Goal: Answer question/provide support

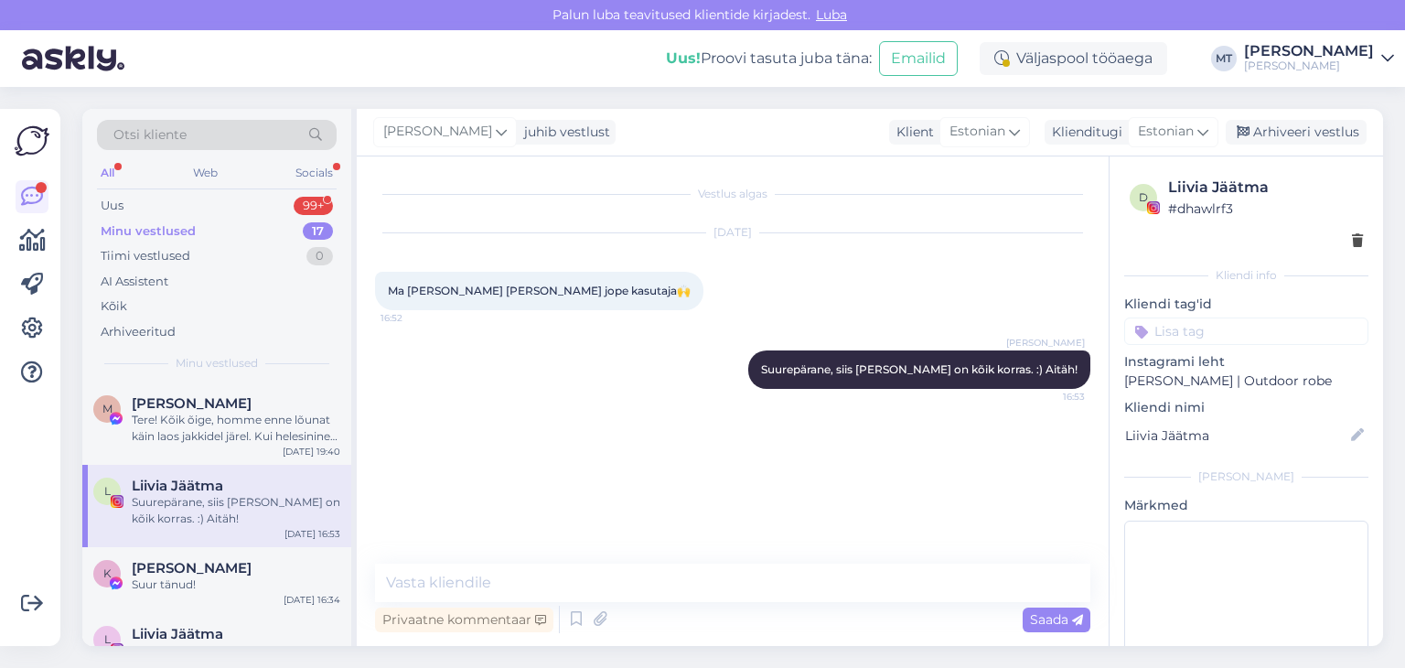
scroll to position [66, 0]
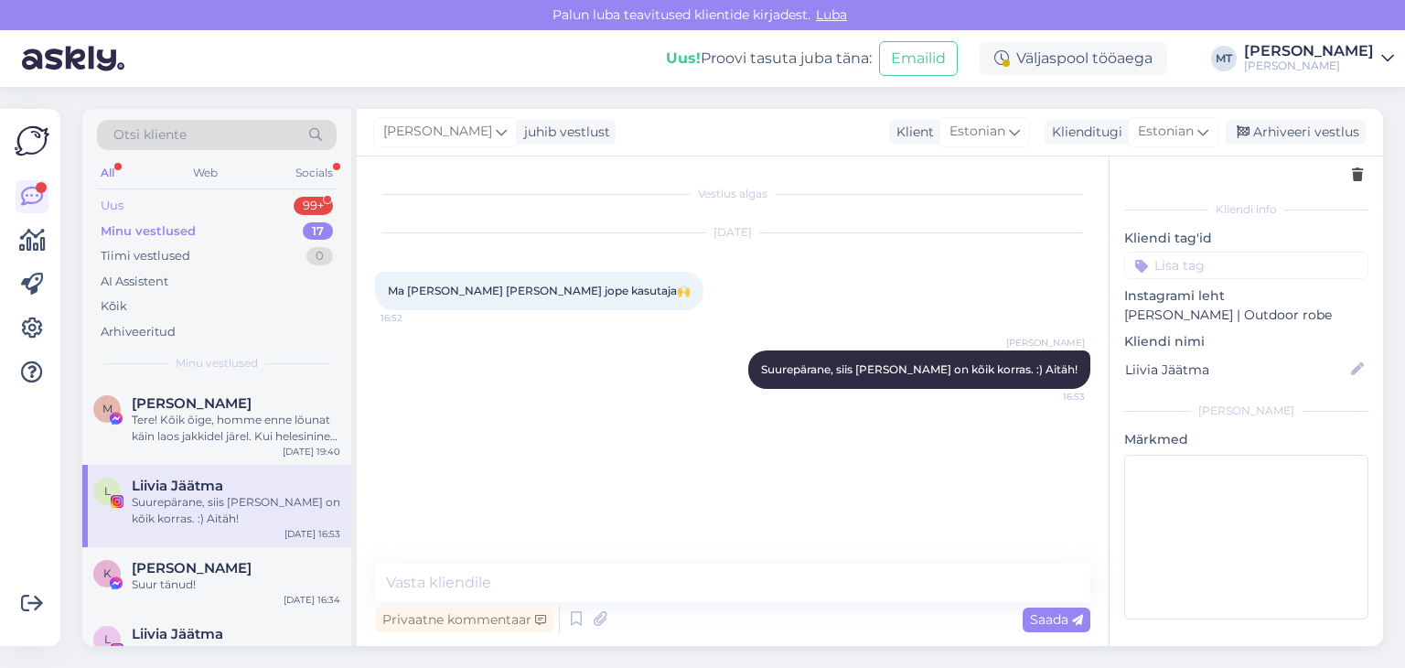
click at [110, 208] on div "Uus" at bounding box center [112, 206] width 23 height 18
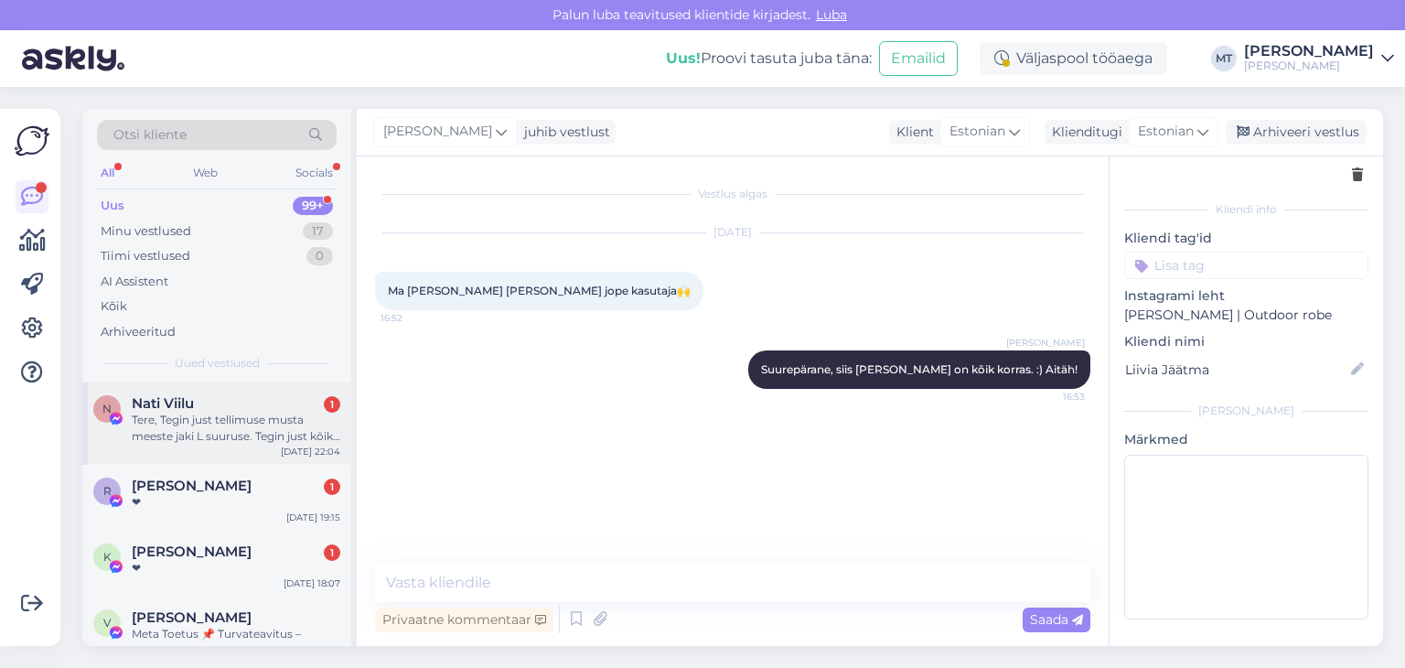
click at [234, 432] on div "Tere, Tegin just tellimuse musta meeste jaki L suuruse. Tegin just kõik maksed …" at bounding box center [236, 428] width 209 height 33
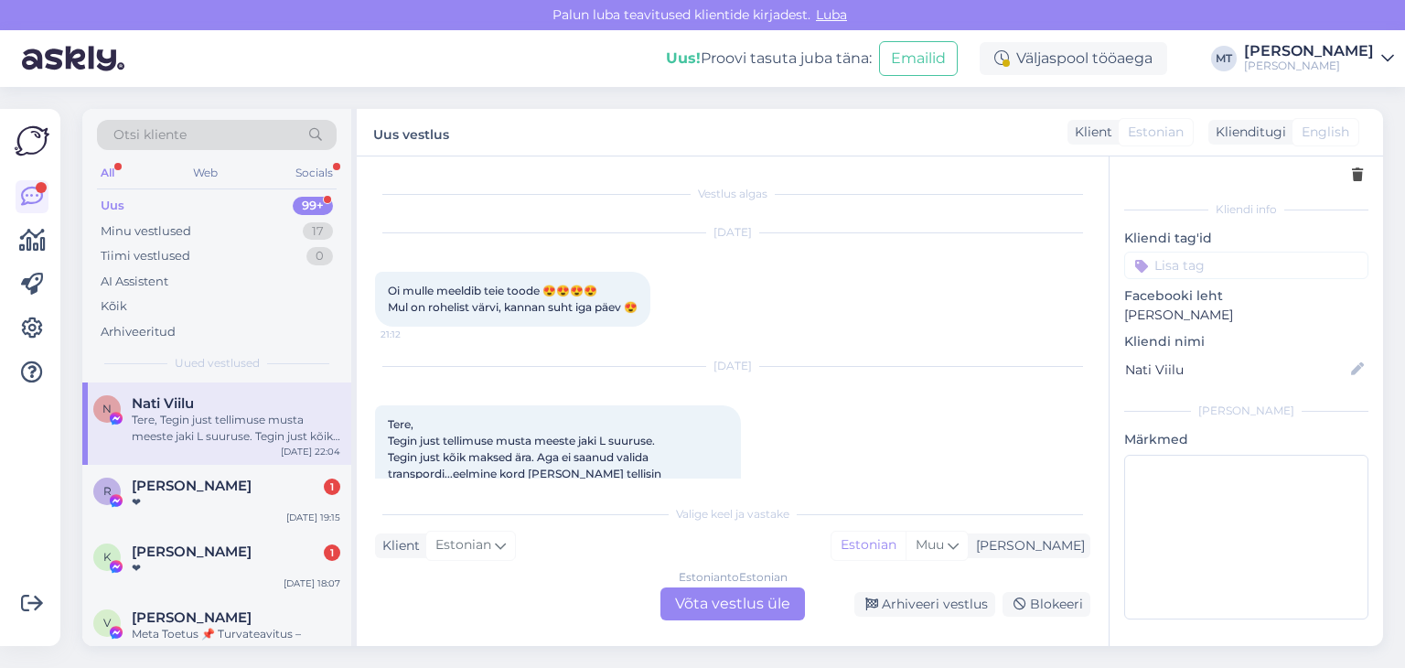
scroll to position [172, 0]
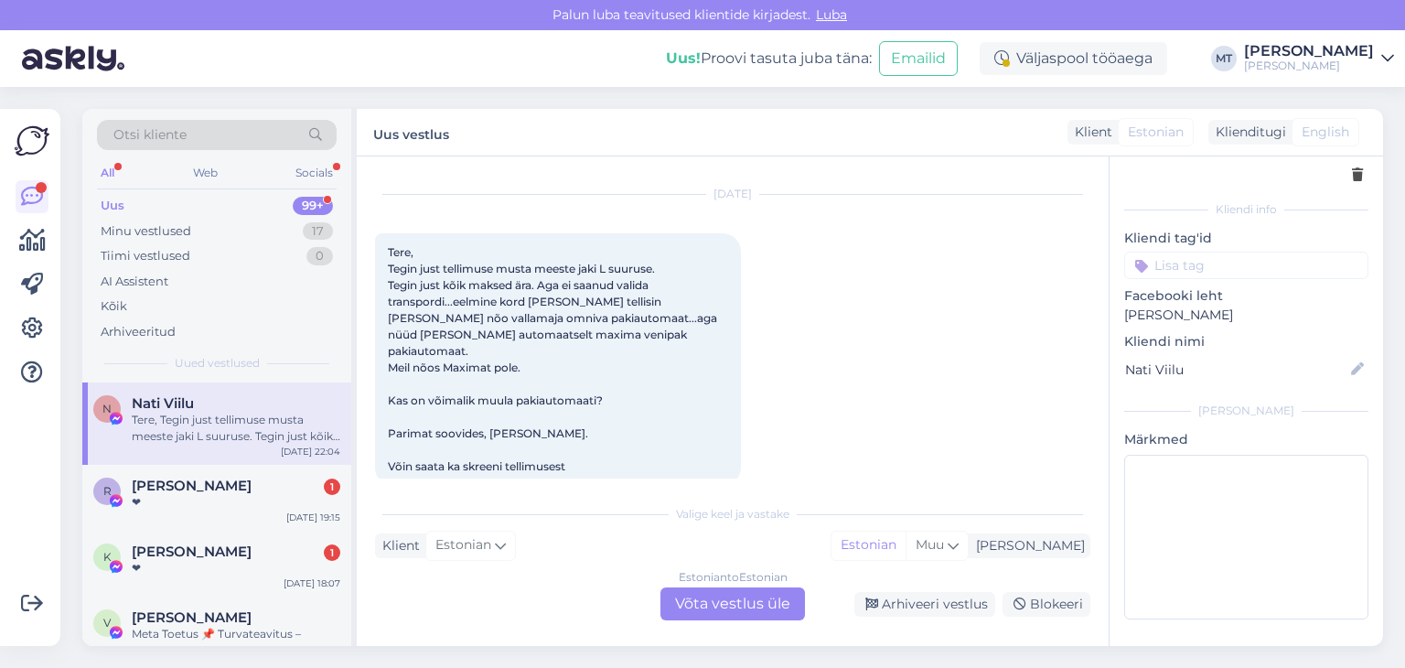
click at [755, 601] on div "Estonian to Estonian Võta vestlus üle" at bounding box center [732, 603] width 145 height 33
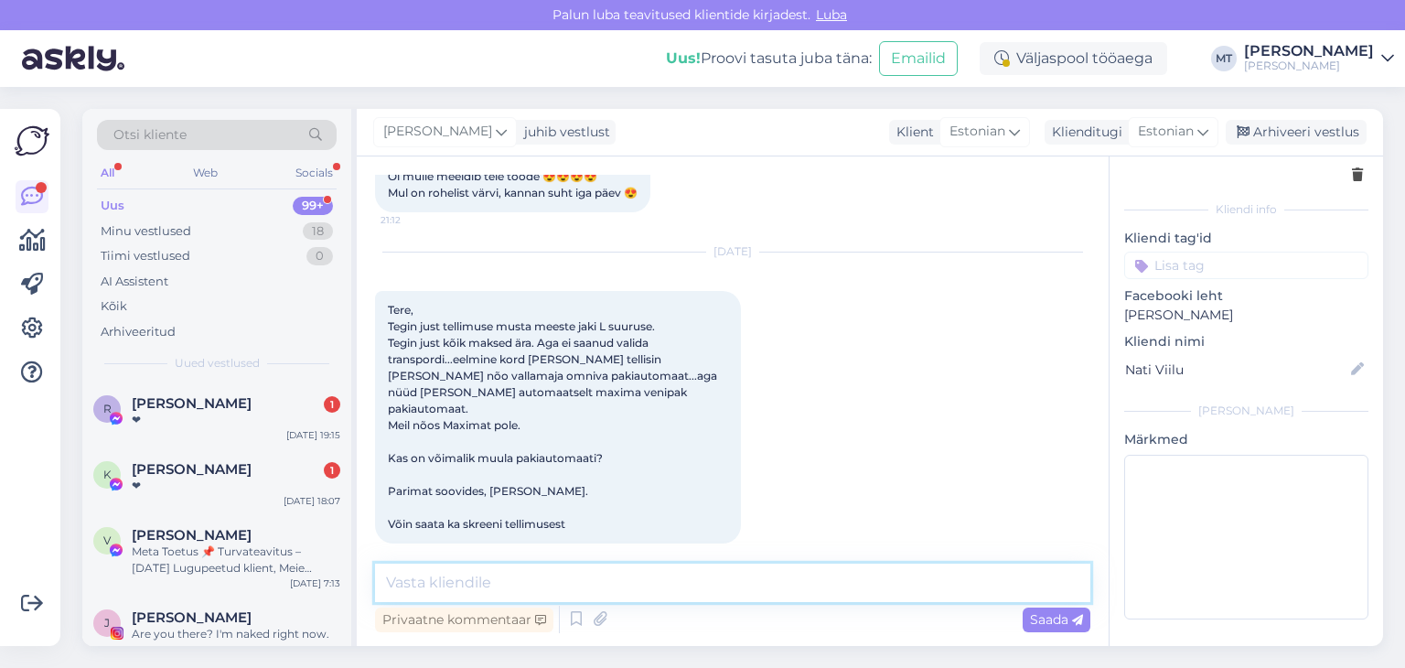
click at [659, 583] on textarea at bounding box center [732, 582] width 715 height 38
type textarea "Tere, Nat"
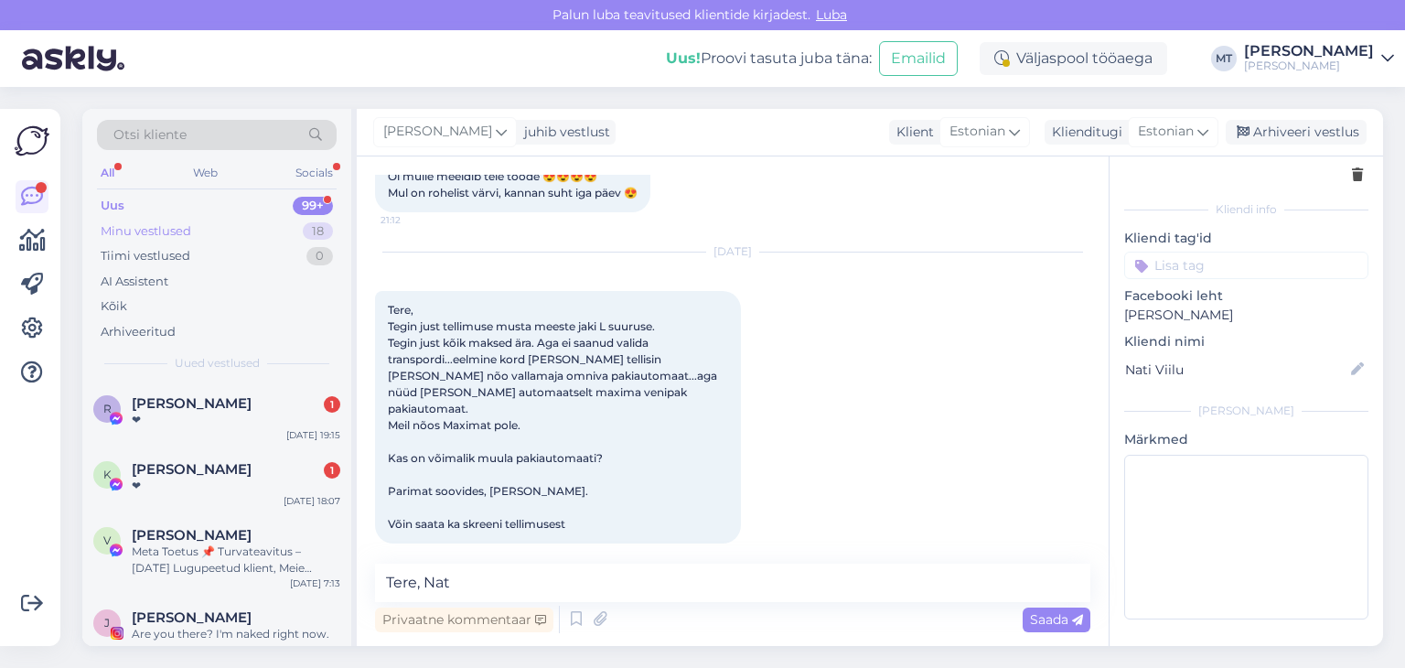
click at [177, 230] on div "Minu vestlused" at bounding box center [146, 231] width 91 height 18
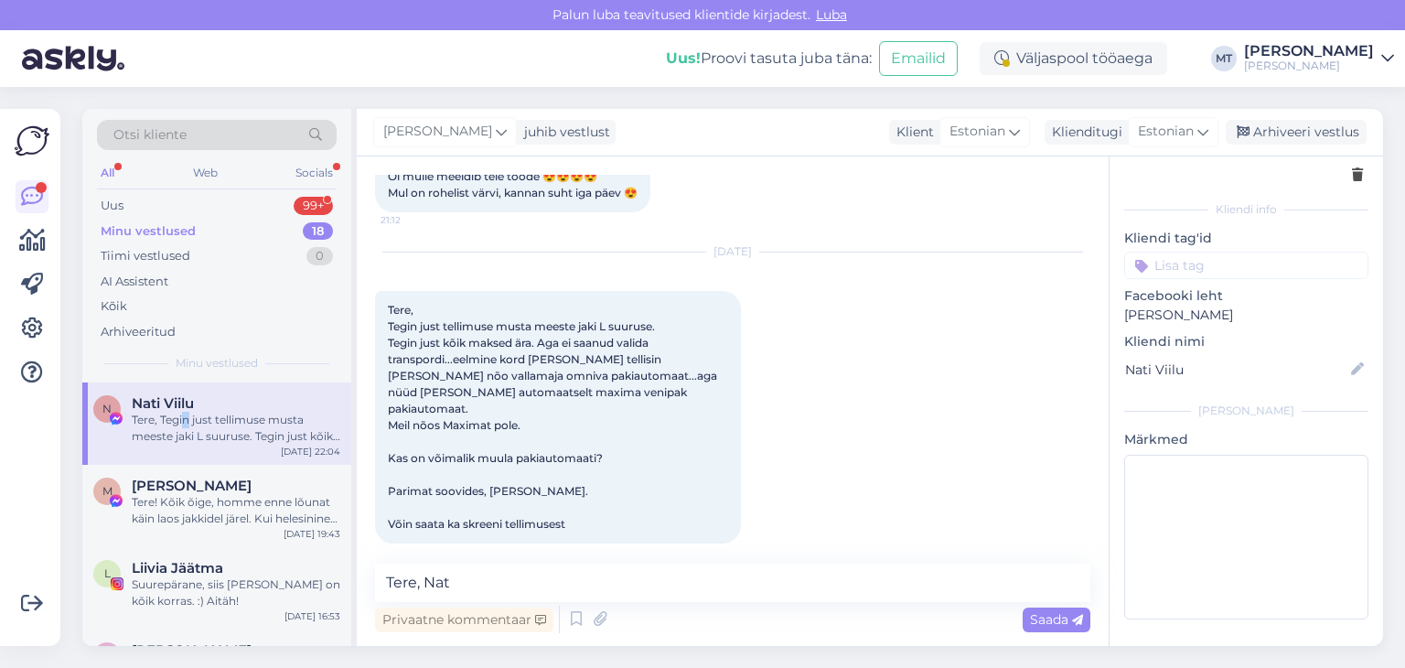
click at [187, 417] on div "Tere, Tegin just tellimuse musta meeste jaki L suuruse. Tegin just kõik maksed …" at bounding box center [236, 428] width 209 height 33
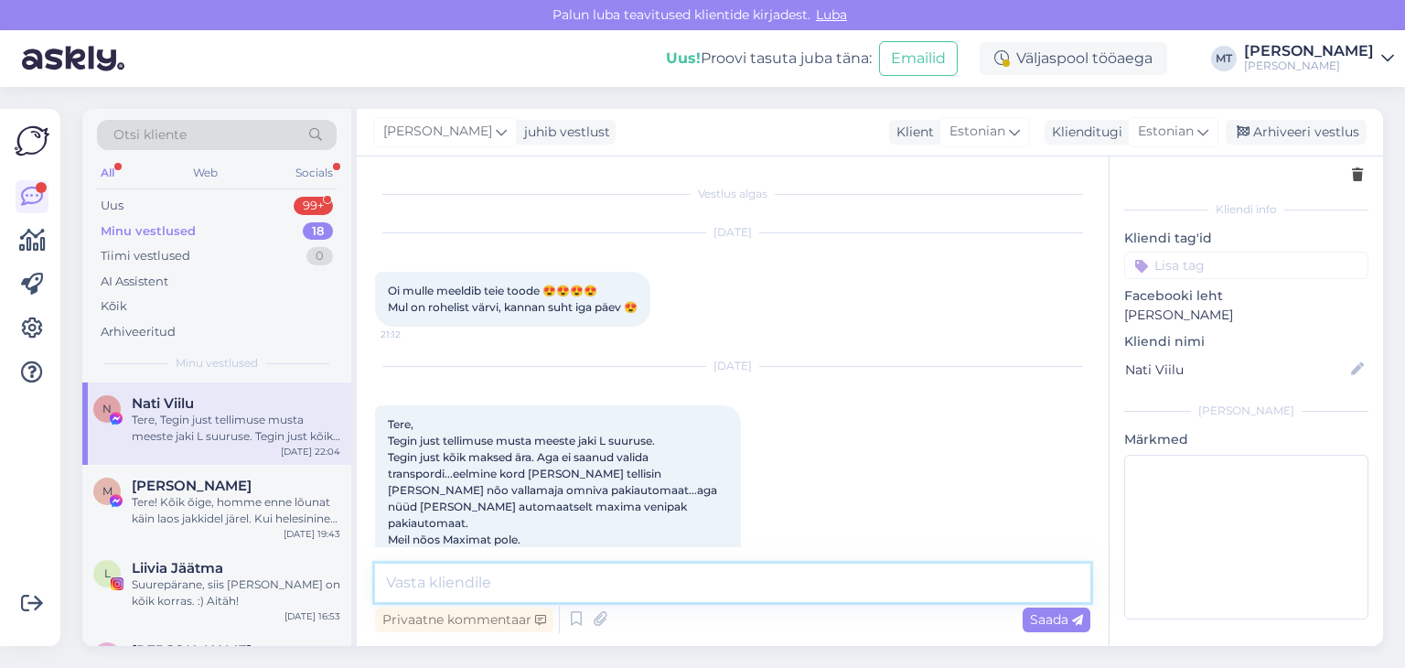
click at [450, 584] on textarea at bounding box center [732, 582] width 715 height 38
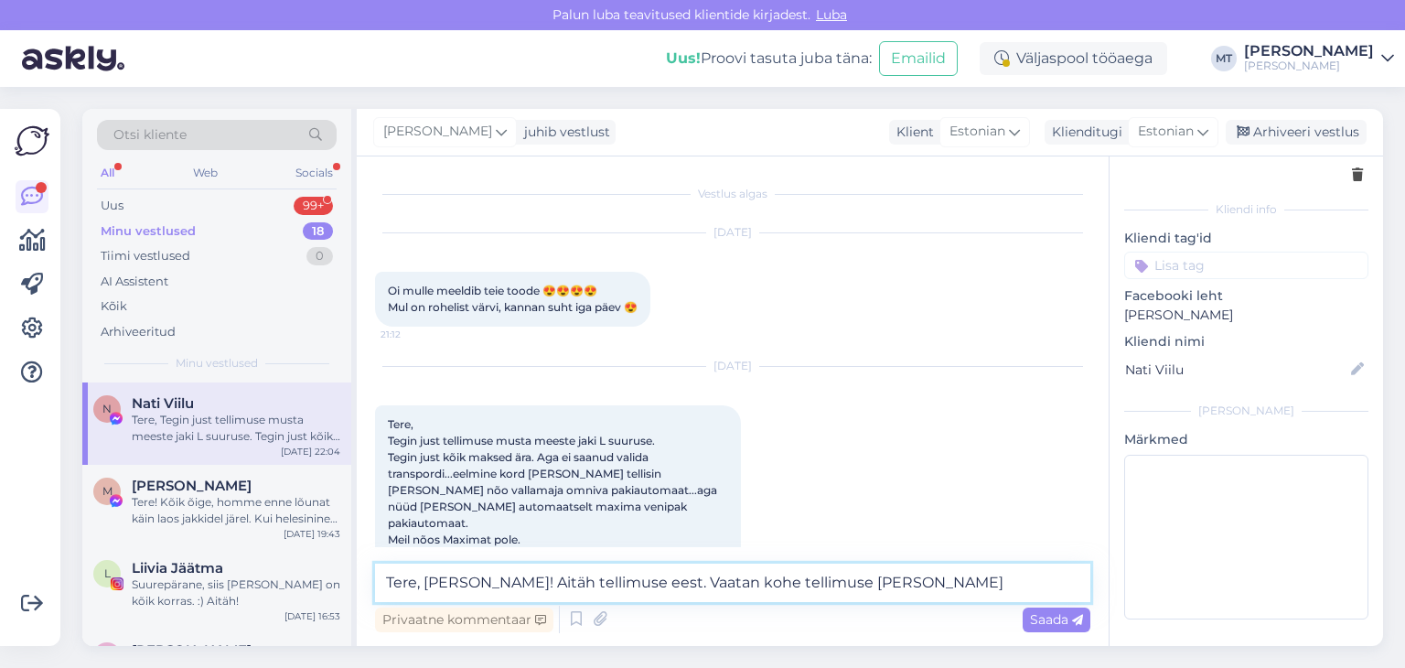
scroll to position [91, 0]
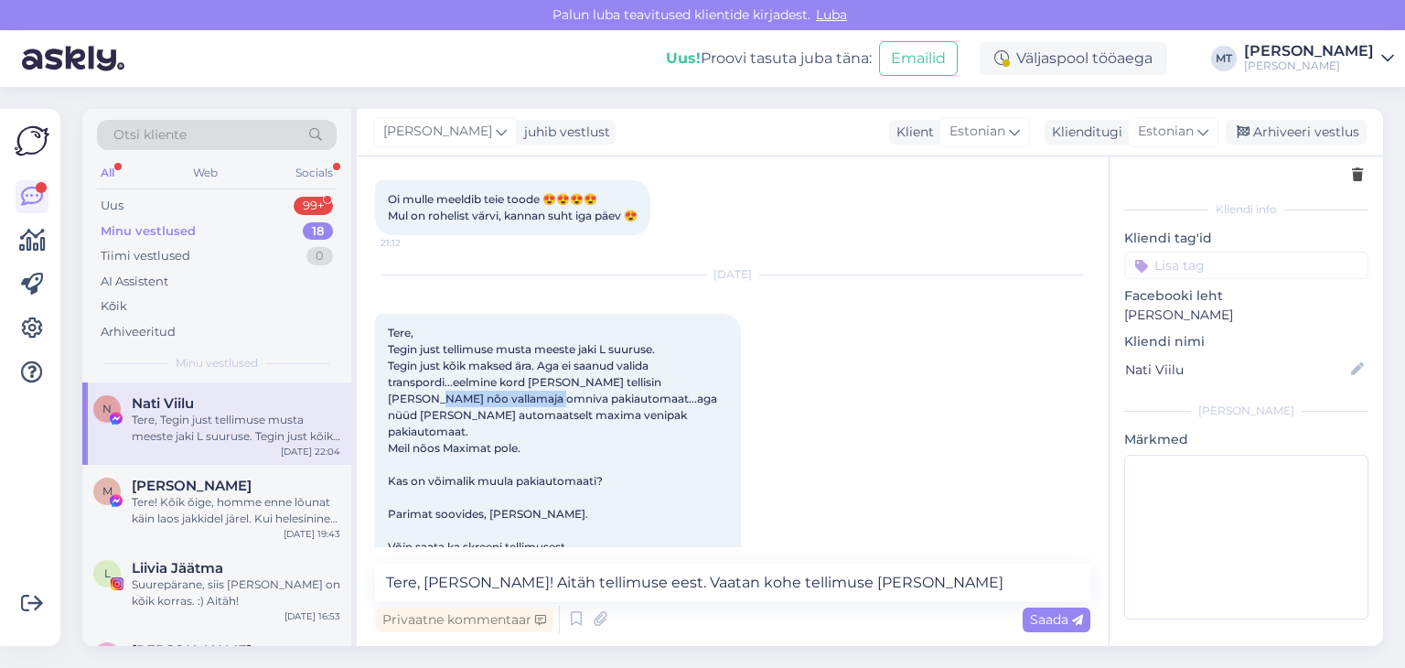
drag, startPoint x: 485, startPoint y: 399, endPoint x: 695, endPoint y: 382, distance: 211.0
click at [695, 382] on span "Tere, Tegin just tellimuse musta meeste jaki L suuruse. Tegin just kõik maksed …" at bounding box center [554, 440] width 332 height 228
copy span "nõo vallamaja omniva"
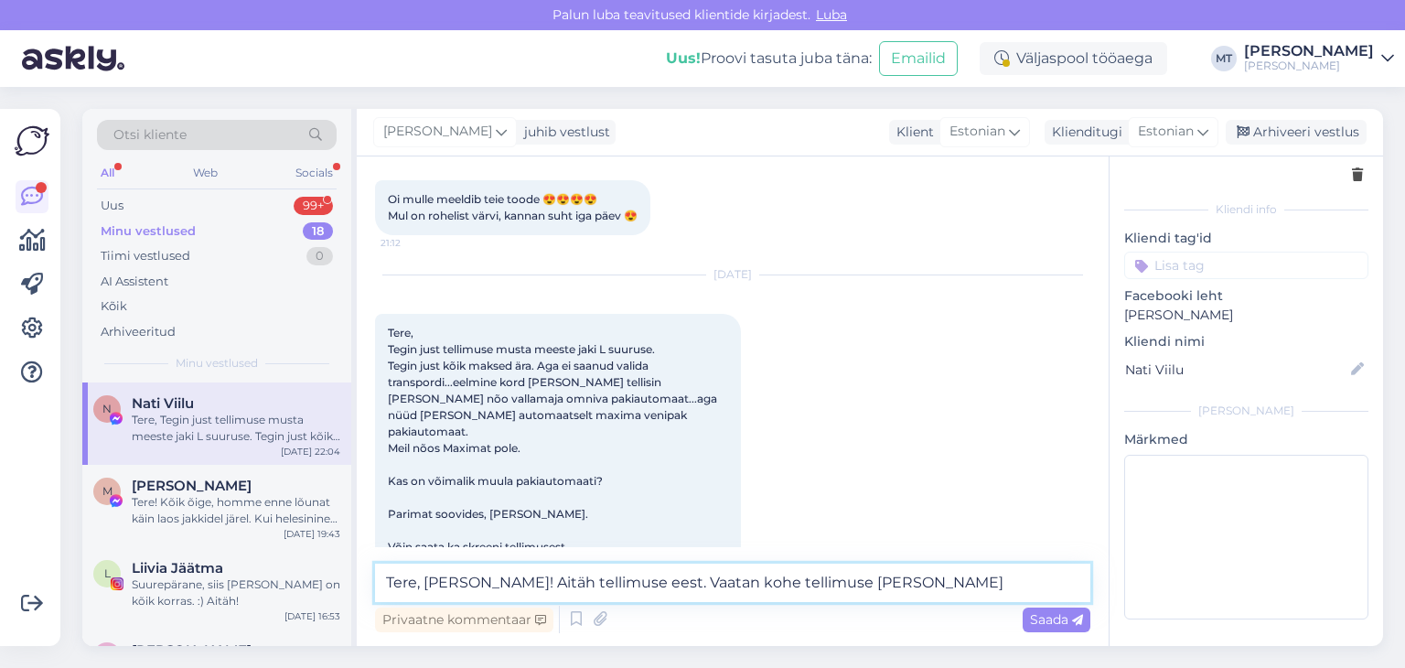
drag, startPoint x: 860, startPoint y: 586, endPoint x: 677, endPoint y: 586, distance: 182.9
click at [677, 586] on textarea "Tere, Natalja! Aitäh tellimuse eest. Vaatan kohe tellimuse üle ja" at bounding box center [732, 582] width 715 height 38
paste textarea "Nõo vallamaja pakiautomaat / Voika tn 23"
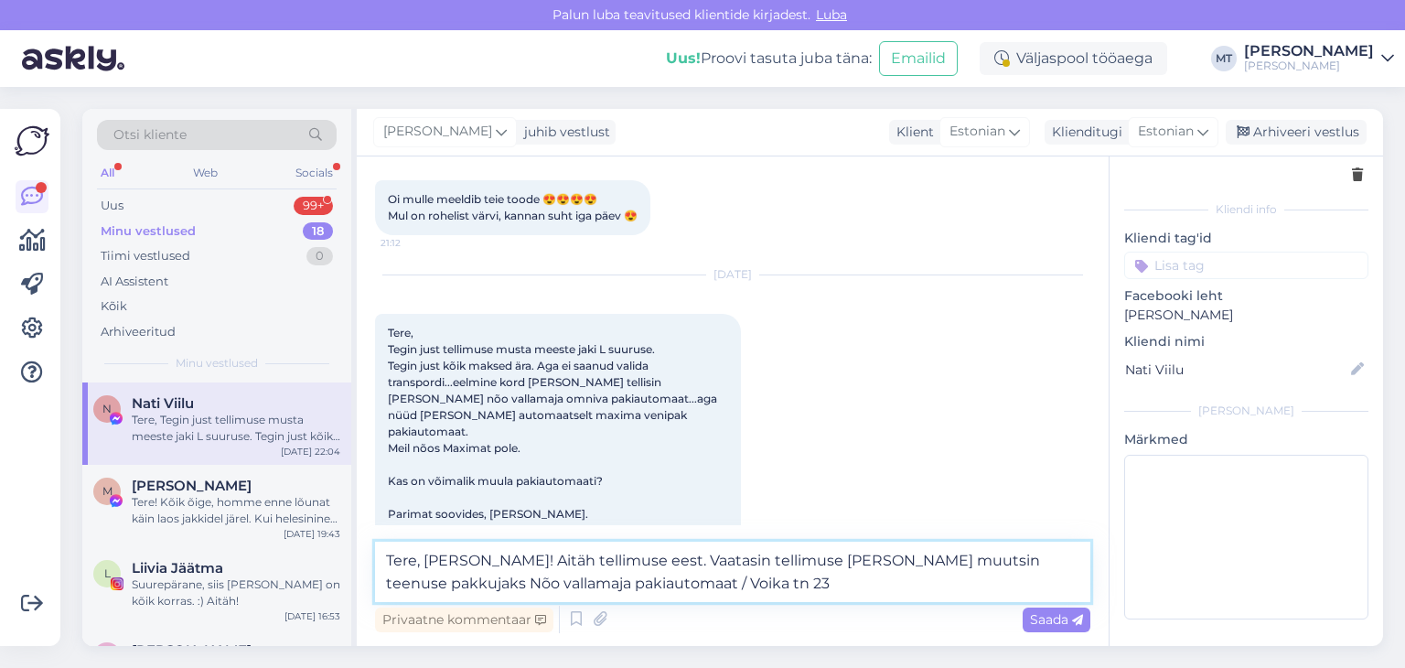
click at [1016, 560] on textarea "Tere, Natalja! Aitäh tellimuse eest. Vaatasin tellimuse üle ja muutsin teenuse …" at bounding box center [732, 571] width 715 height 60
click at [871, 584] on textarea "Tere, Natalja! Aitäh tellimuse eest. Vaatasin tellimuse üle ja muutsin teenuse …" at bounding box center [732, 571] width 715 height 60
type textarea "Tere, Natalja! Aitäh tellimuse eest. Vaatasin tellimuse üle ja muutsin teenuse …"
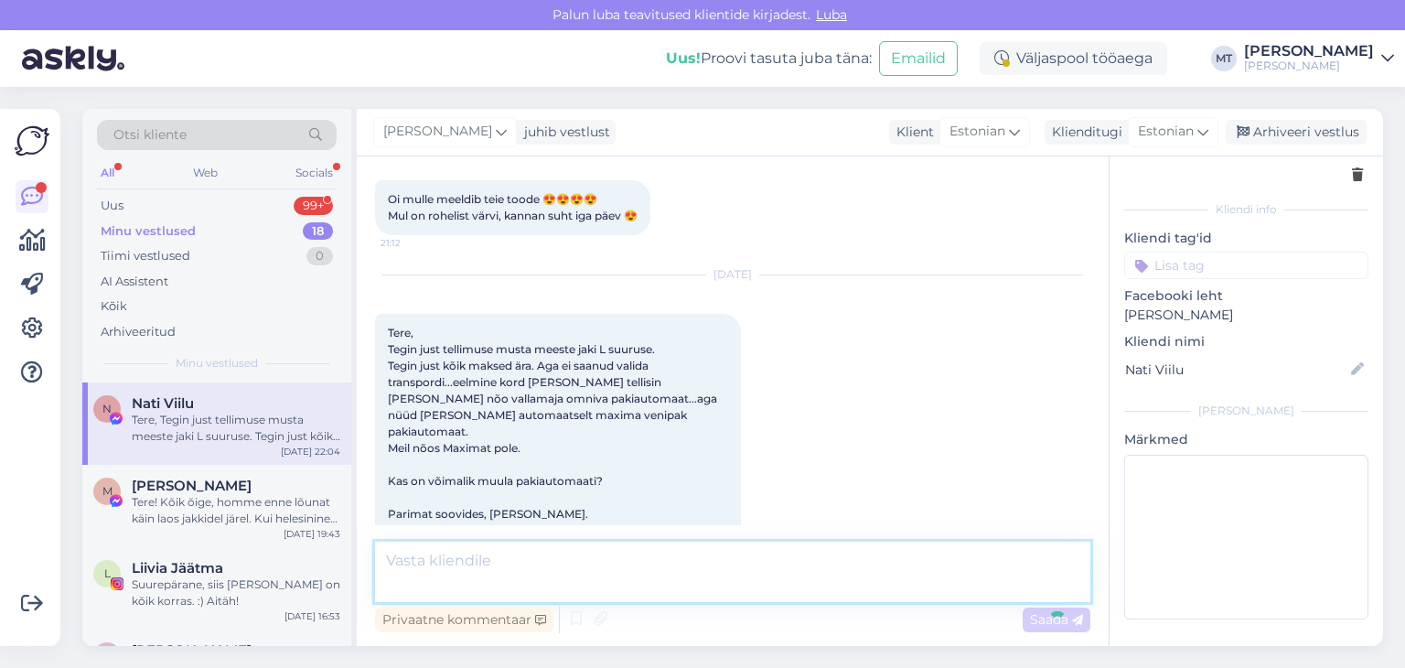
scroll to position [227, 0]
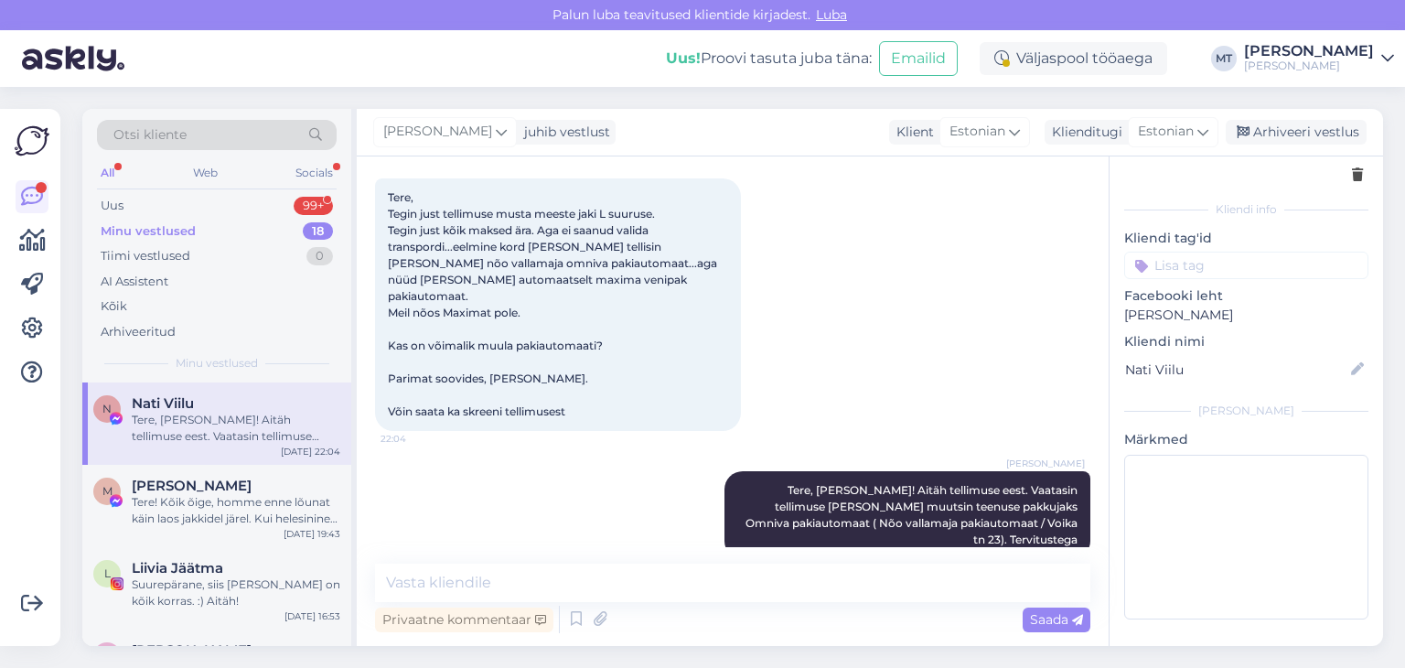
click at [166, 425] on div "Tere, Natalja! Aitäh tellimuse eest. Vaatasin tellimuse üle ja muutsin teenuse …" at bounding box center [236, 428] width 209 height 33
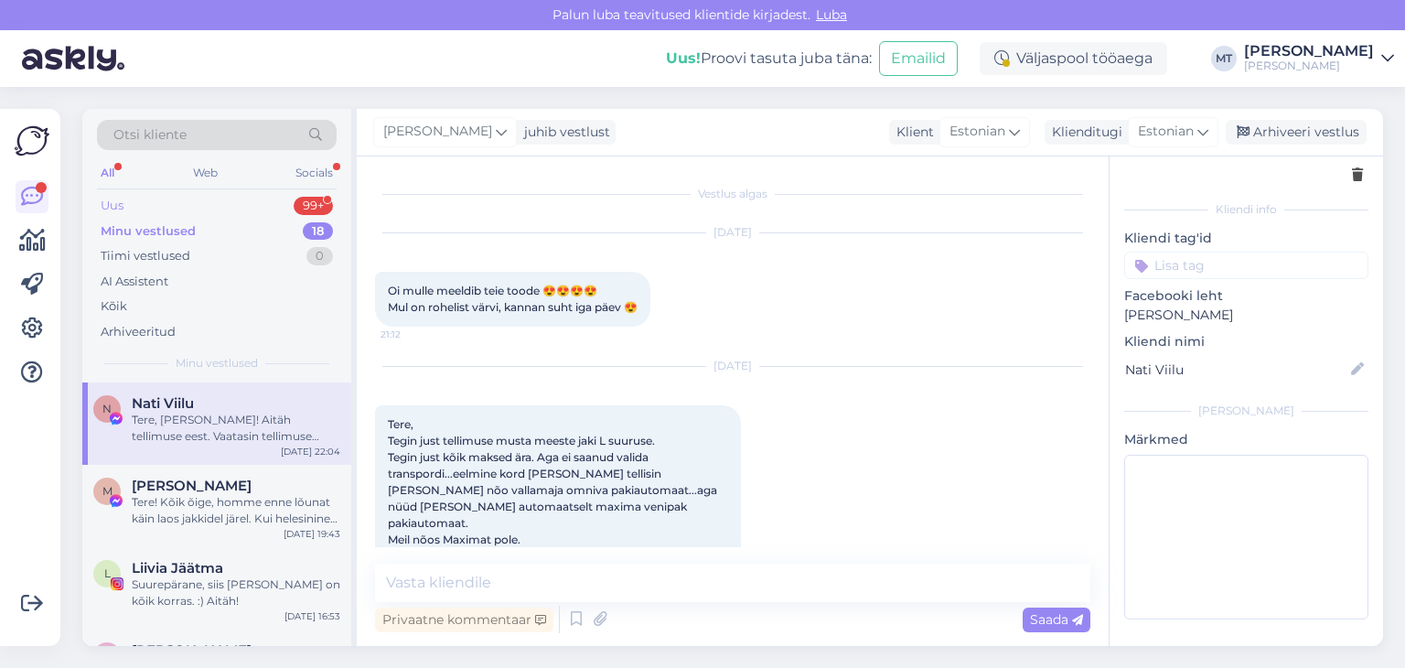
click at [117, 198] on div "Uus" at bounding box center [112, 206] width 23 height 18
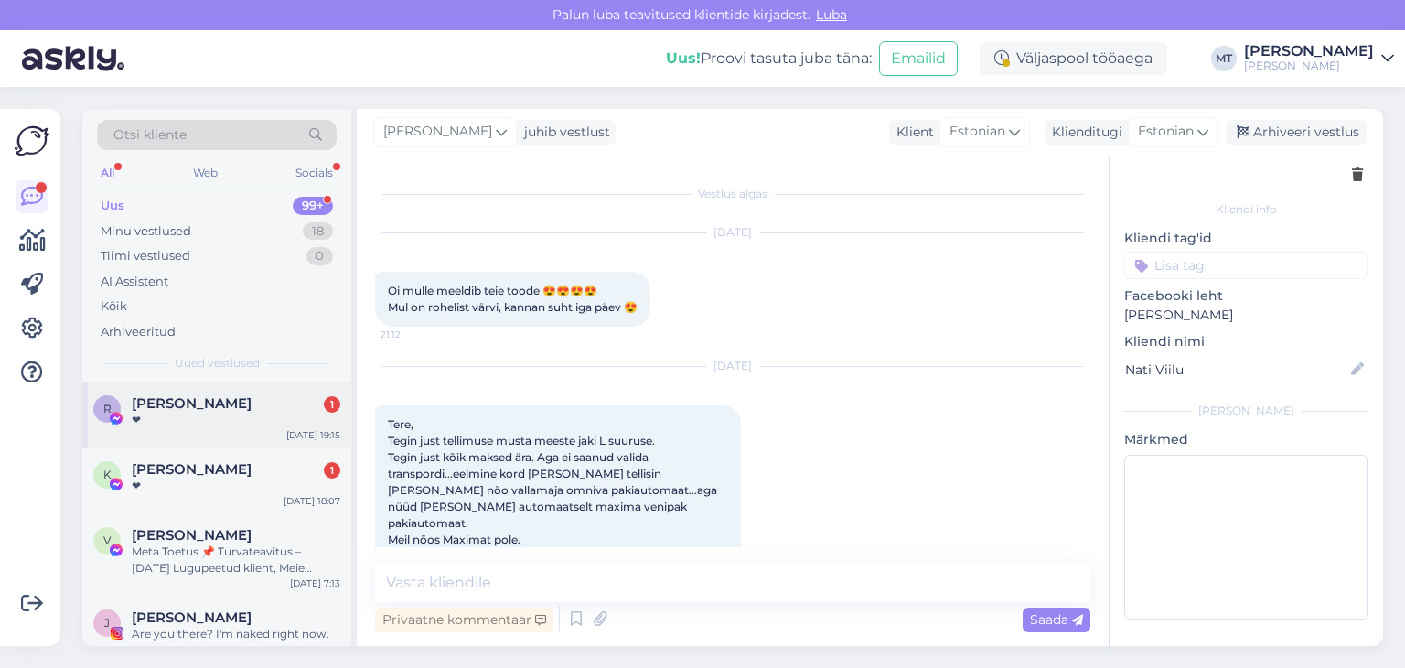
click at [198, 409] on span "[PERSON_NAME]" at bounding box center [192, 403] width 120 height 16
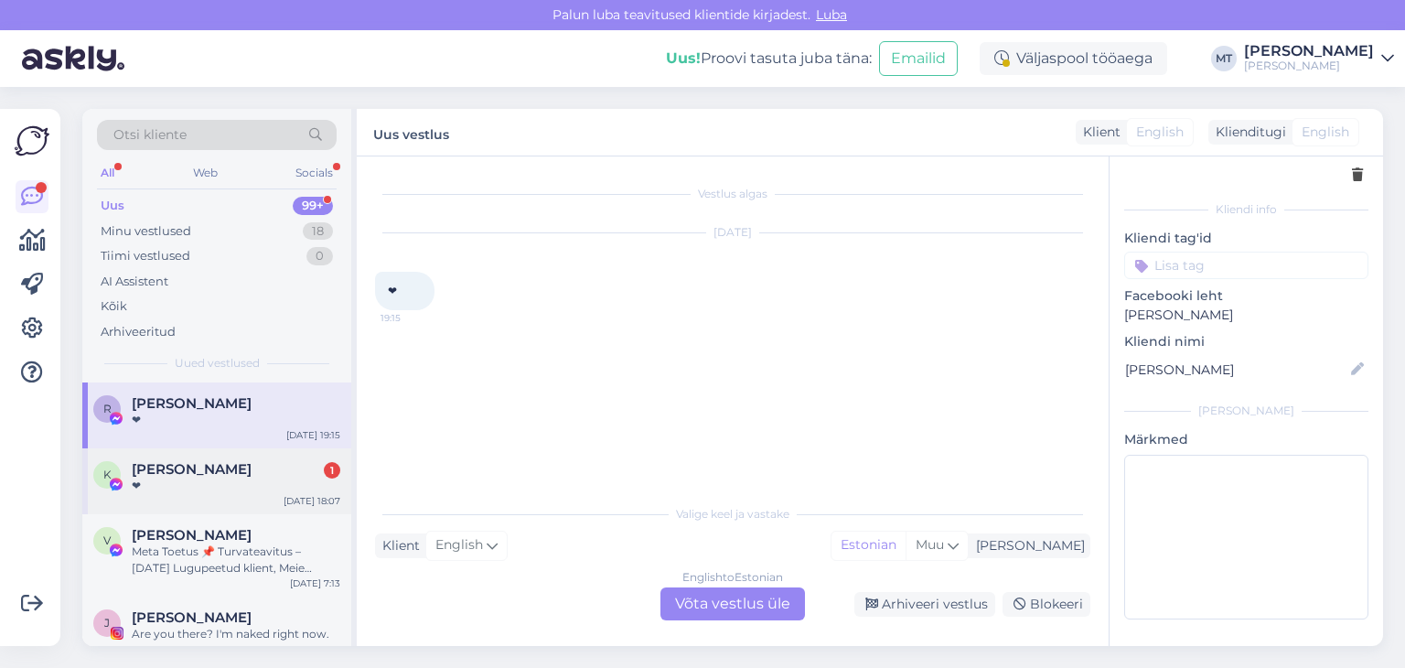
click at [205, 475] on div "Kaja Peit 1" at bounding box center [236, 469] width 209 height 16
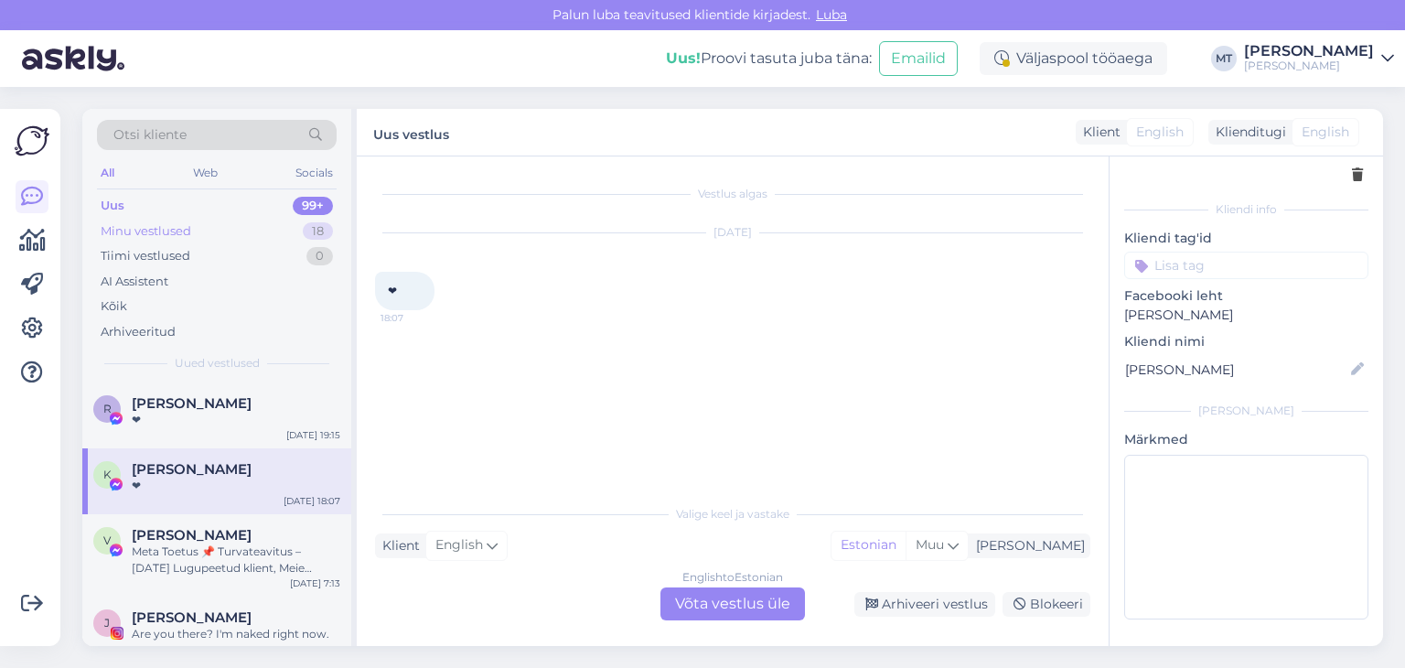
click at [167, 224] on div "Minu vestlused" at bounding box center [146, 231] width 91 height 18
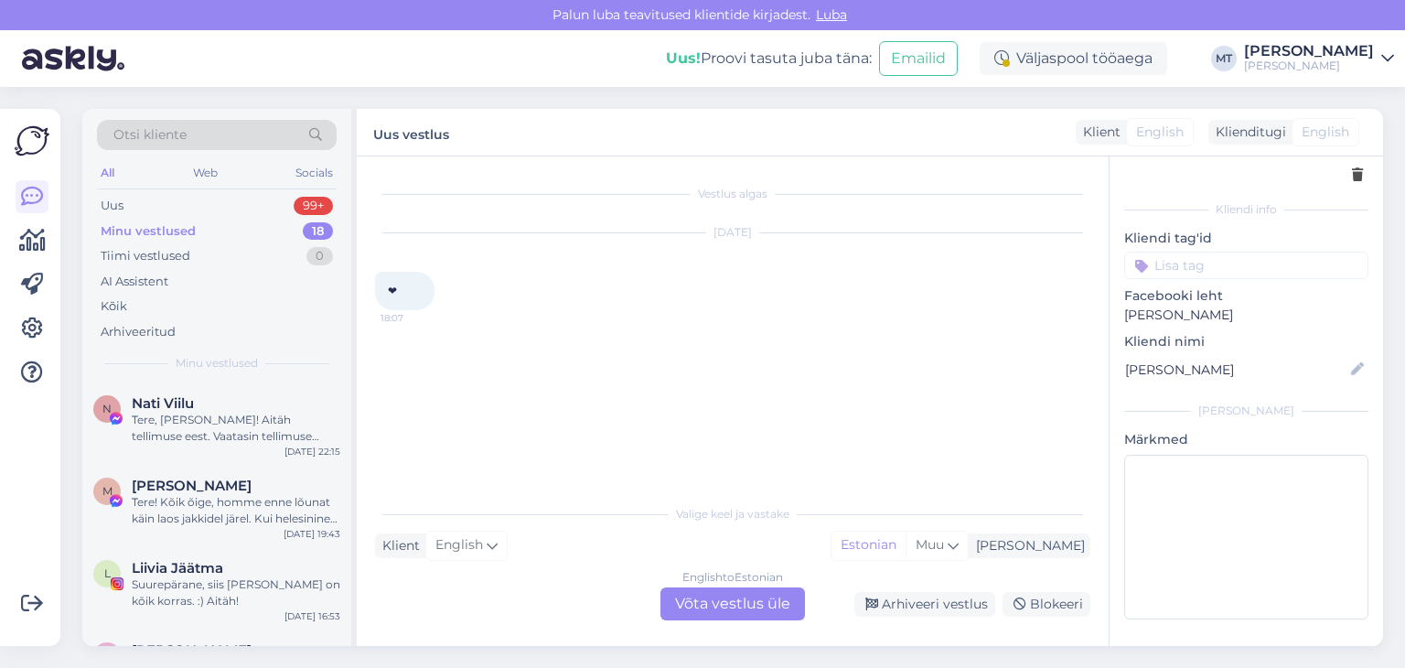
click at [751, 606] on div "English to Estonian Võta vestlus üle" at bounding box center [732, 603] width 145 height 33
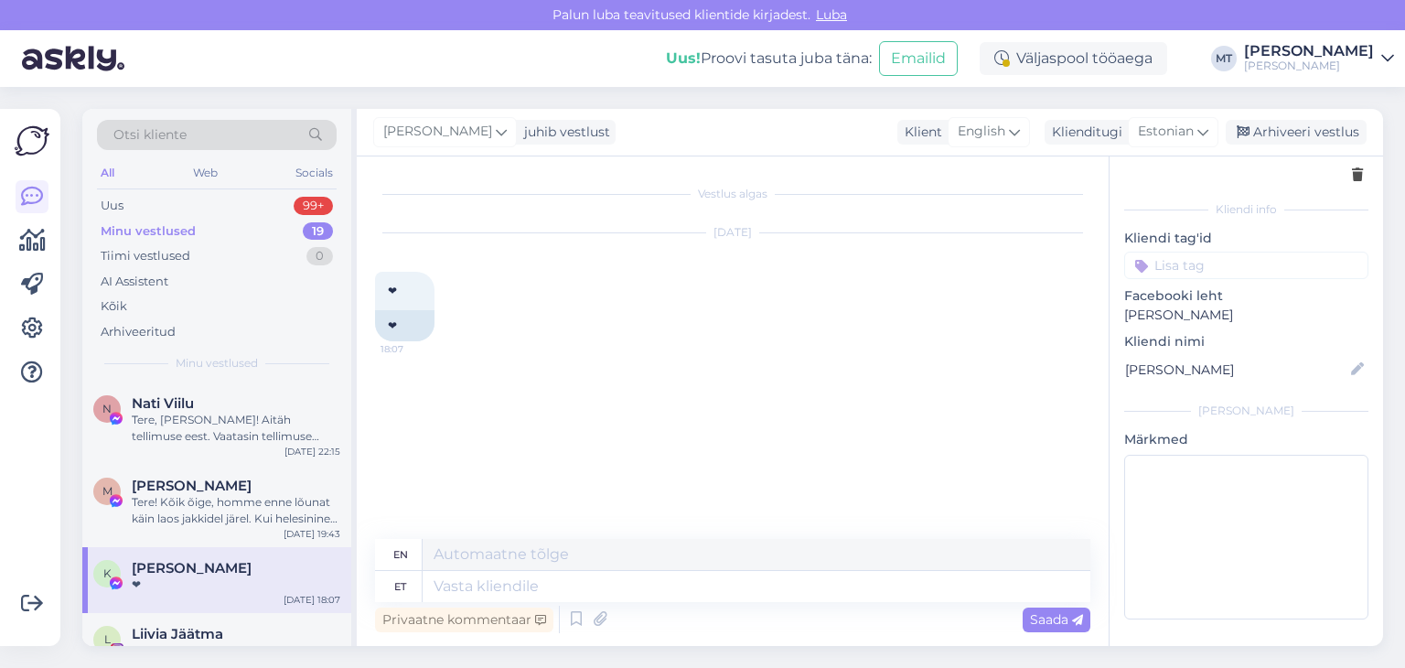
click at [154, 229] on div "Minu vestlused" at bounding box center [148, 231] width 95 height 18
click at [101, 202] on div "Uus" at bounding box center [112, 206] width 23 height 18
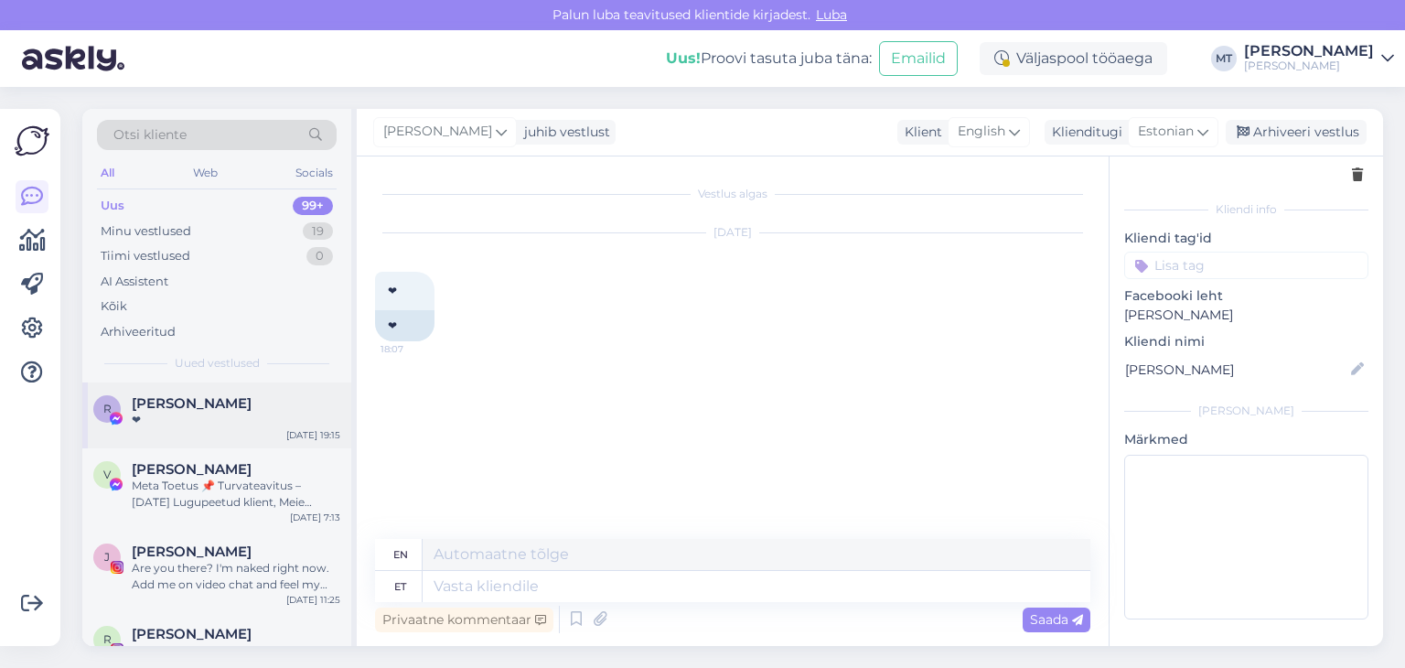
click at [201, 412] on div "❤" at bounding box center [236, 420] width 209 height 16
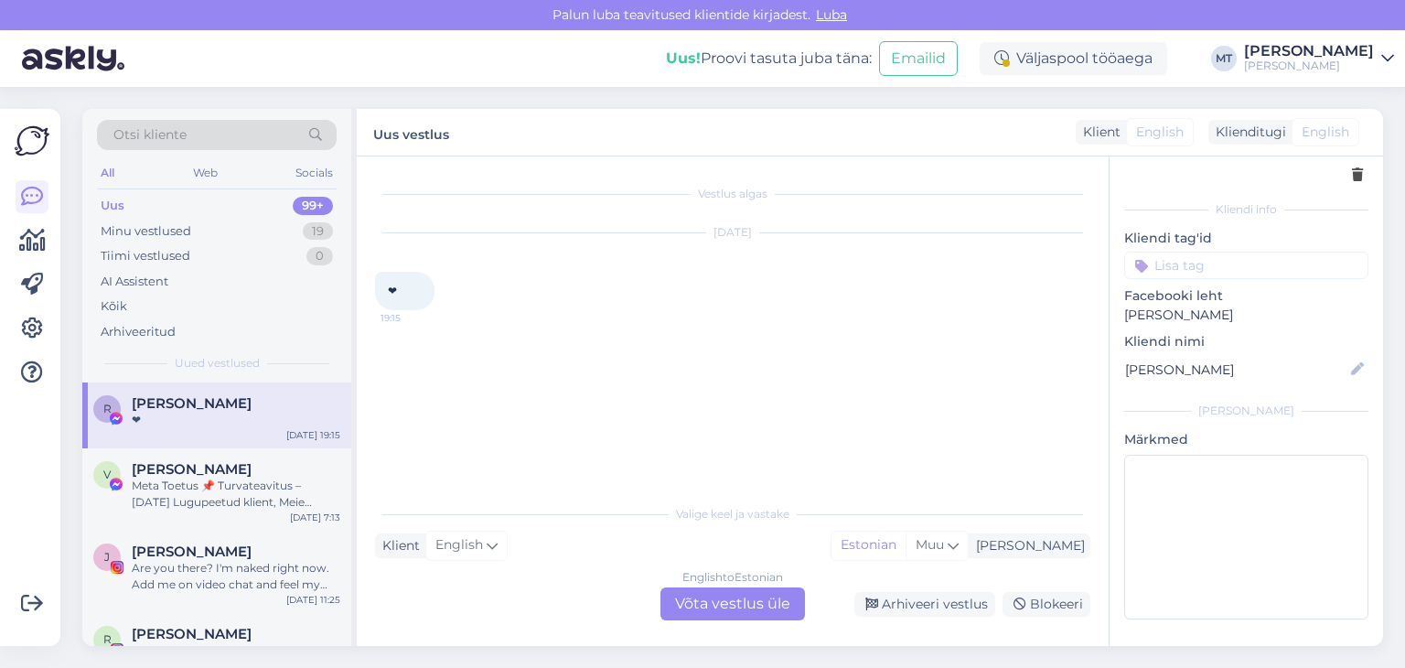
click at [722, 601] on div "English to Estonian Võta vestlus üle" at bounding box center [732, 603] width 145 height 33
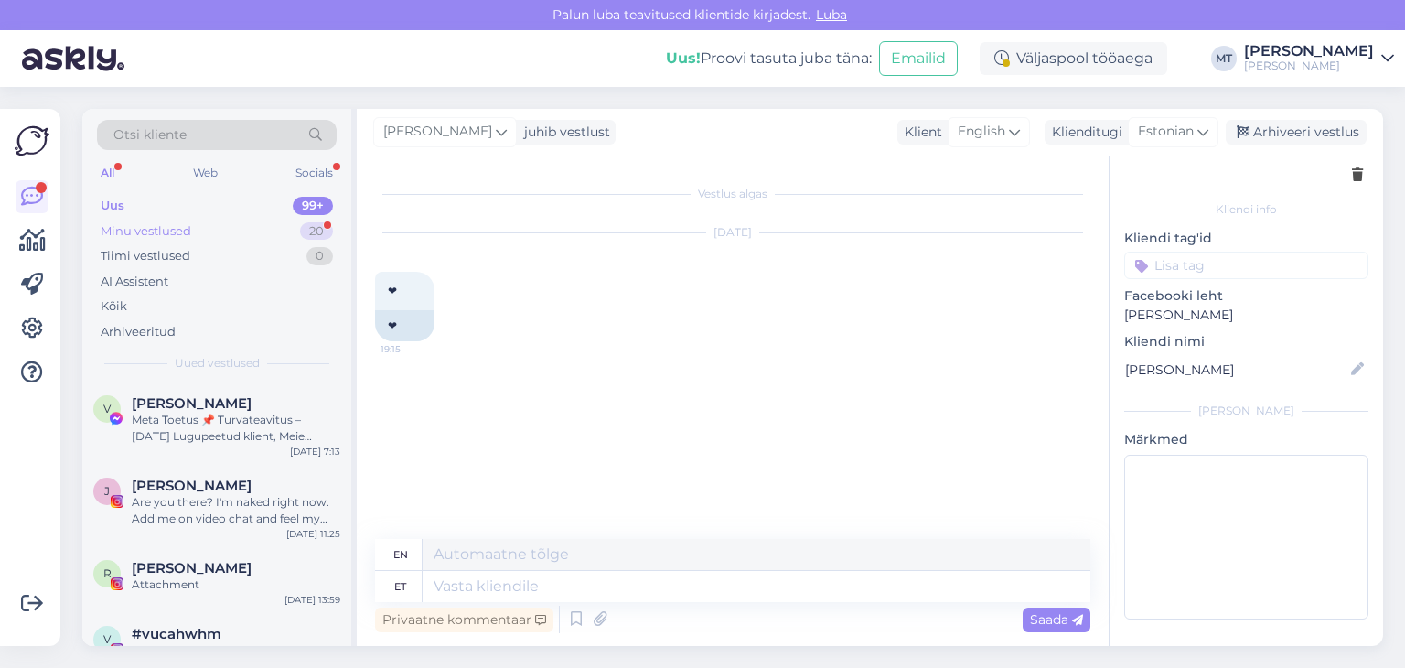
click at [128, 224] on div "Minu vestlused" at bounding box center [146, 231] width 91 height 18
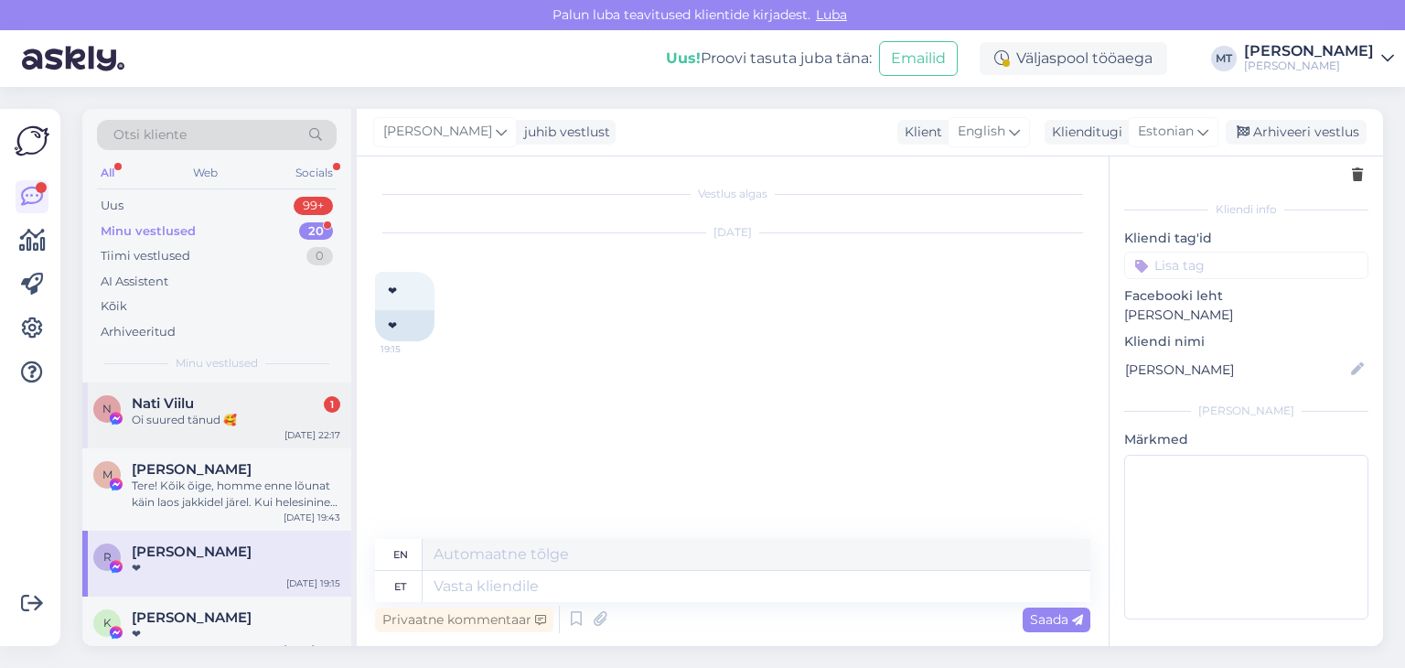
click at [157, 421] on div "Oi suured tänud 🥰" at bounding box center [236, 420] width 209 height 16
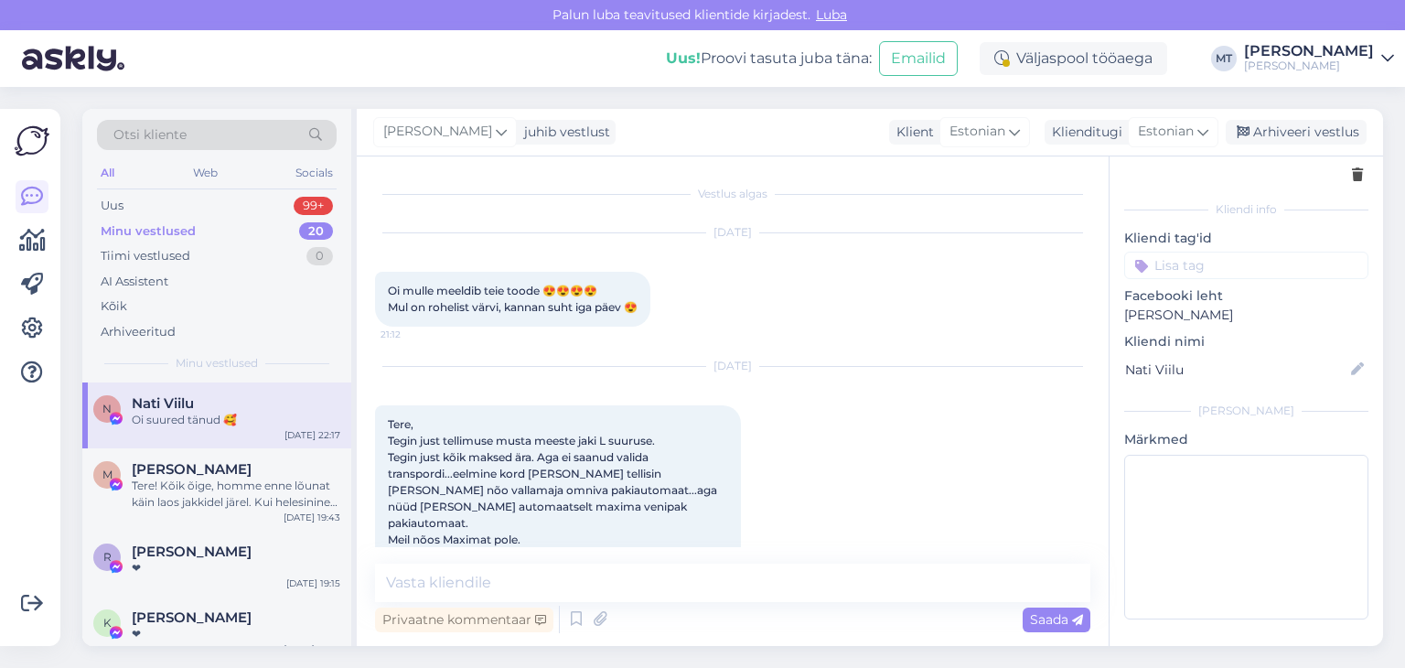
scroll to position [305, 0]
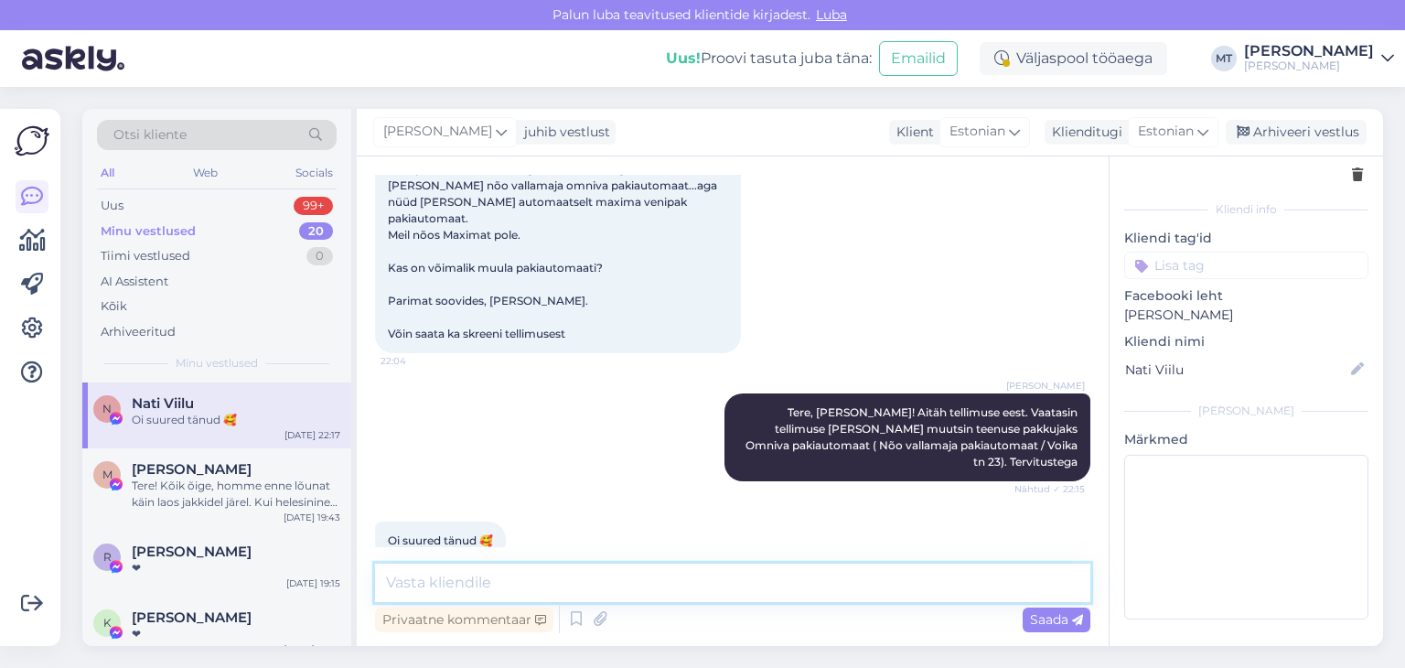
click at [410, 583] on textarea at bounding box center [732, 582] width 715 height 38
drag, startPoint x: 673, startPoint y: 573, endPoint x: 503, endPoint y: 577, distance: 170.2
click at [503, 577] on textarea "Pole tänu väärt! Aitan hea meelega" at bounding box center [732, 582] width 715 height 38
type textarea "Pole tänu väärt! Olen hea meelega abiks. :)"
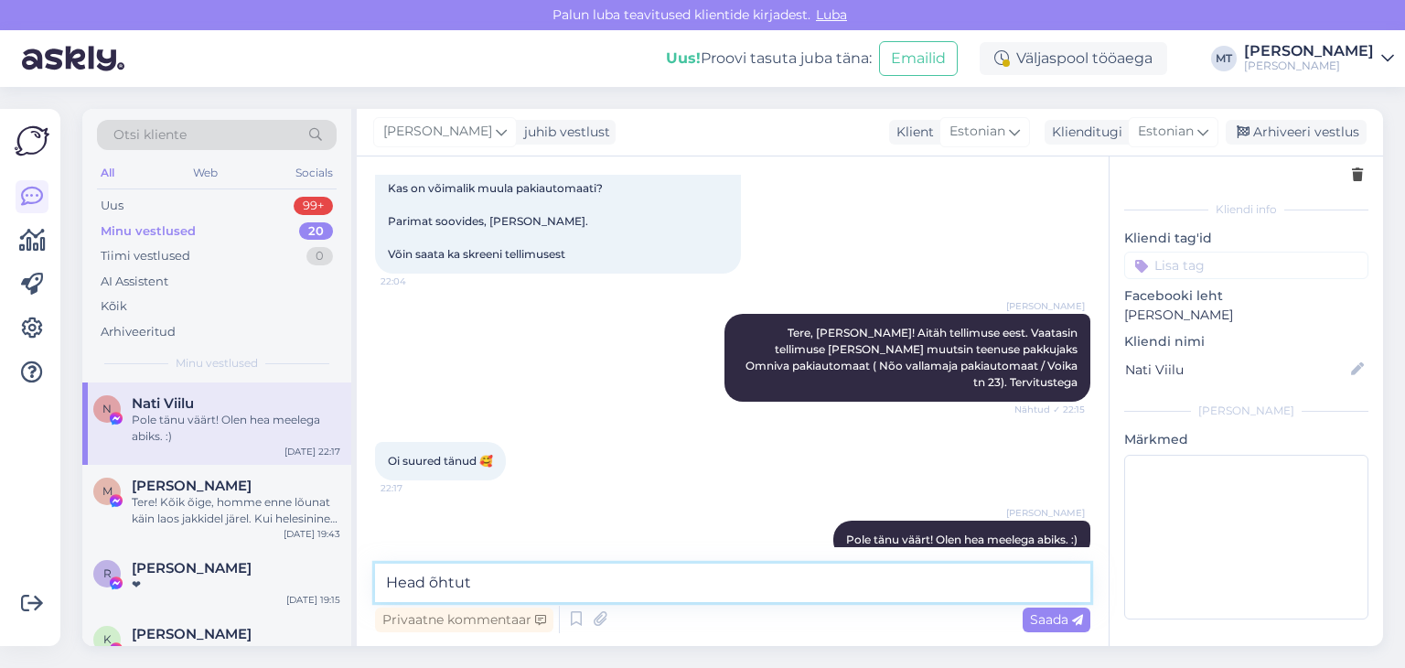
type textarea "Head õhtut!"
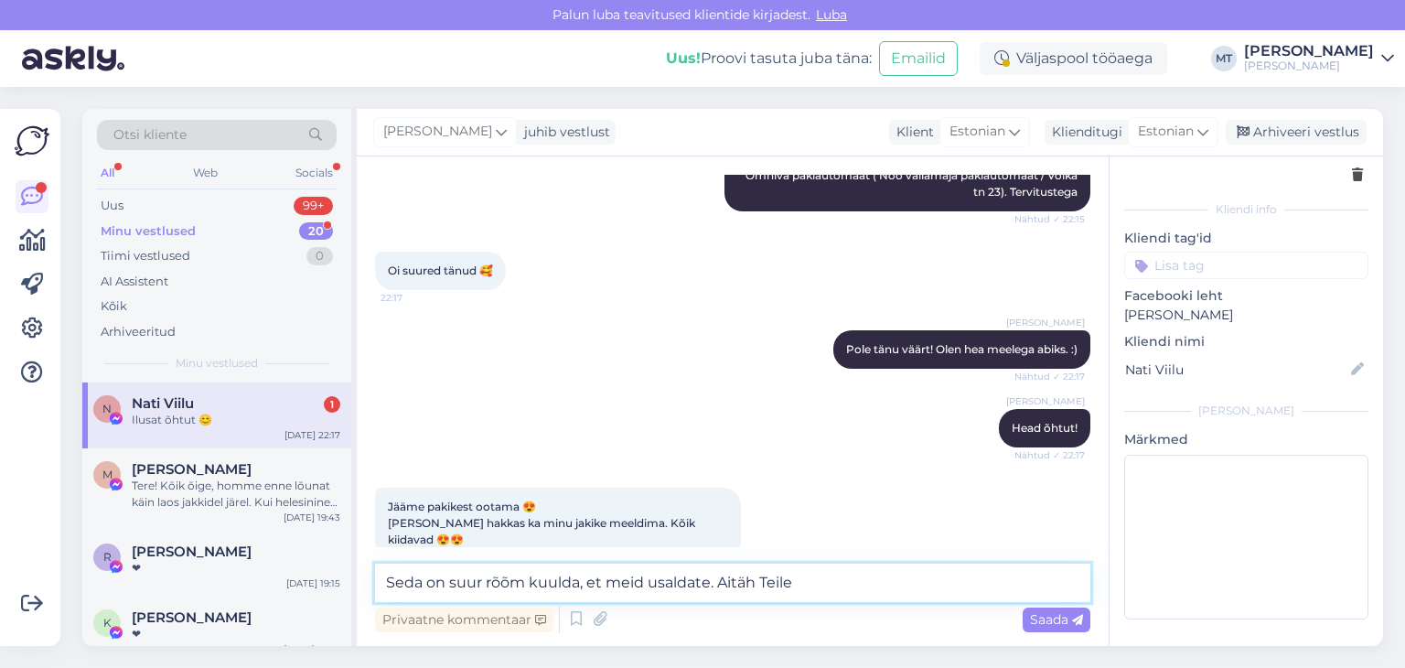
scroll to position [652, 0]
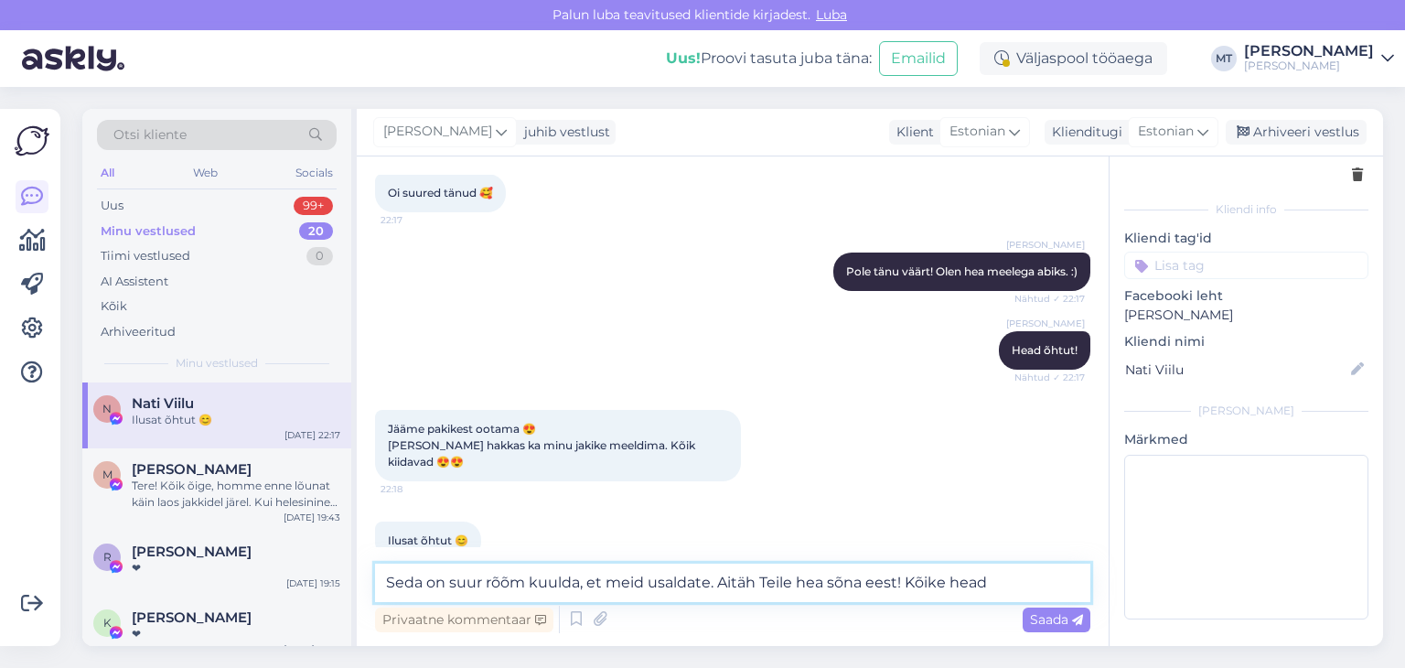
type textarea "Seda on suur rõõm kuulda, et meid usaldate. Aitäh Teile hea sõna eest! Kõike he…"
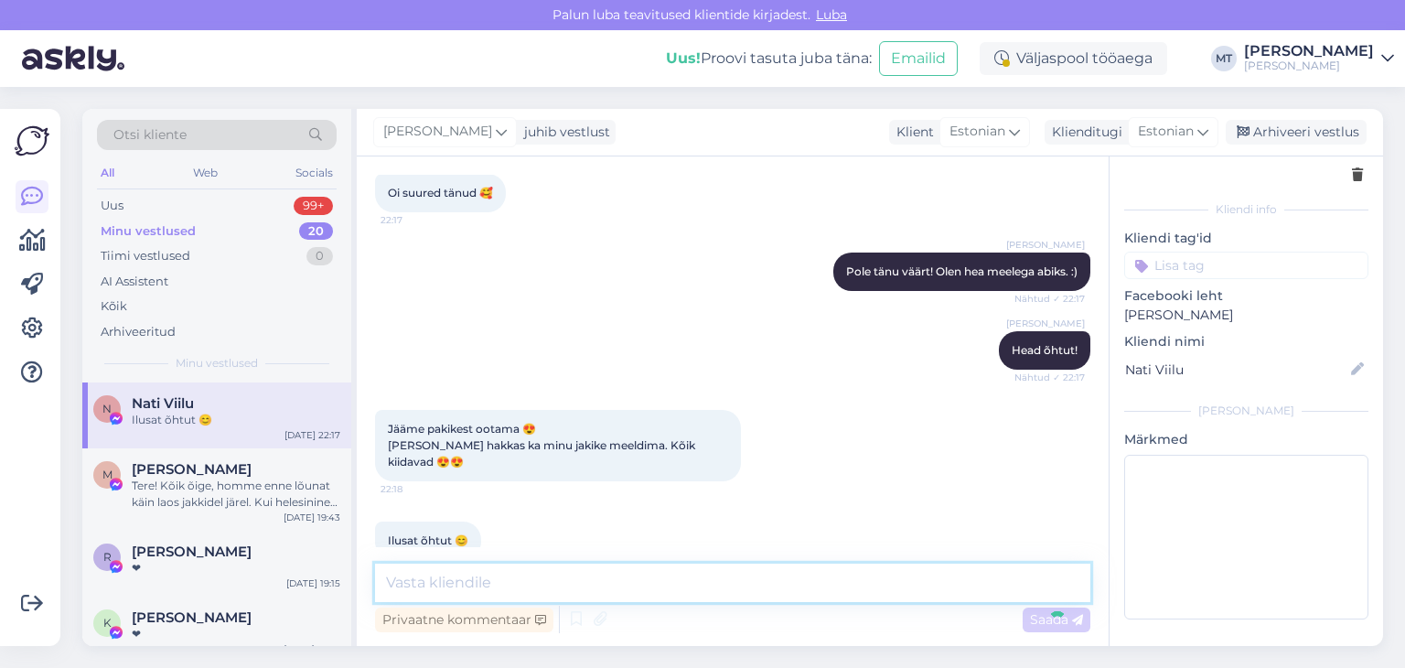
scroll to position [747, 0]
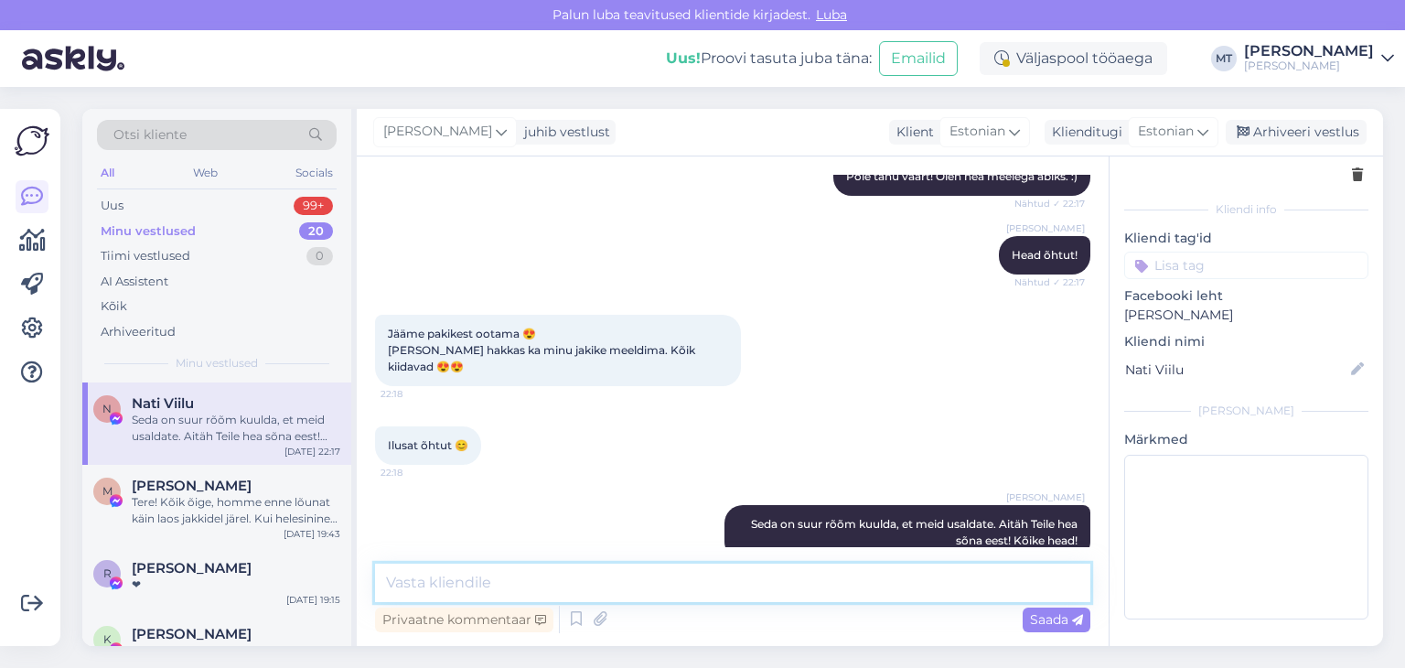
click at [434, 583] on textarea at bounding box center [732, 582] width 715 height 38
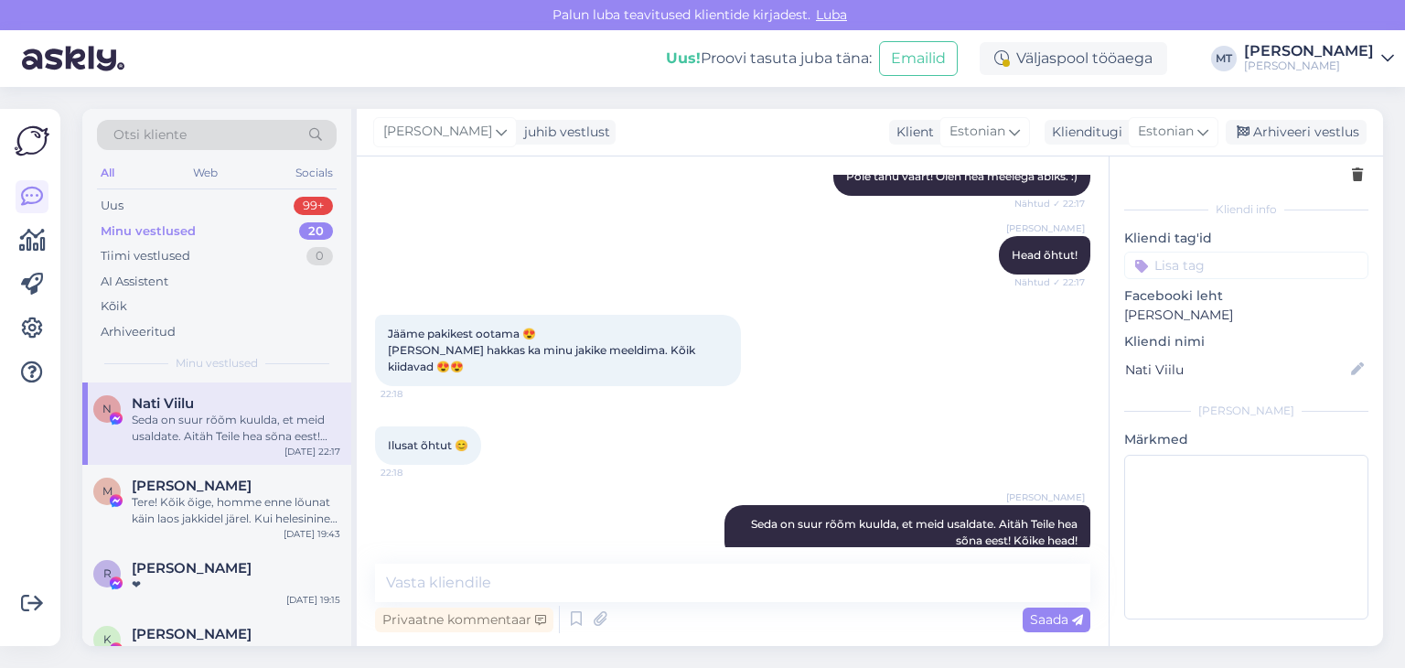
click at [177, 232] on div "Minu vestlused" at bounding box center [148, 231] width 95 height 18
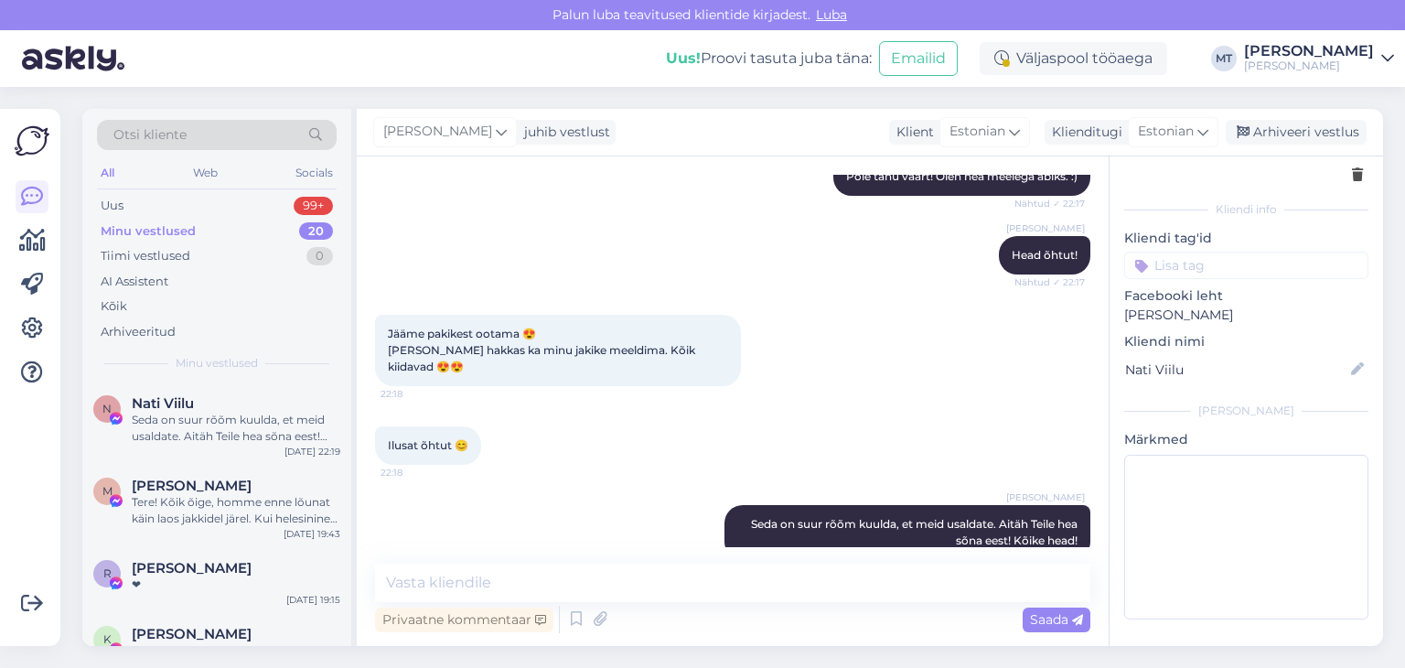
click at [1324, 66] on div "[PERSON_NAME]" at bounding box center [1309, 66] width 130 height 15
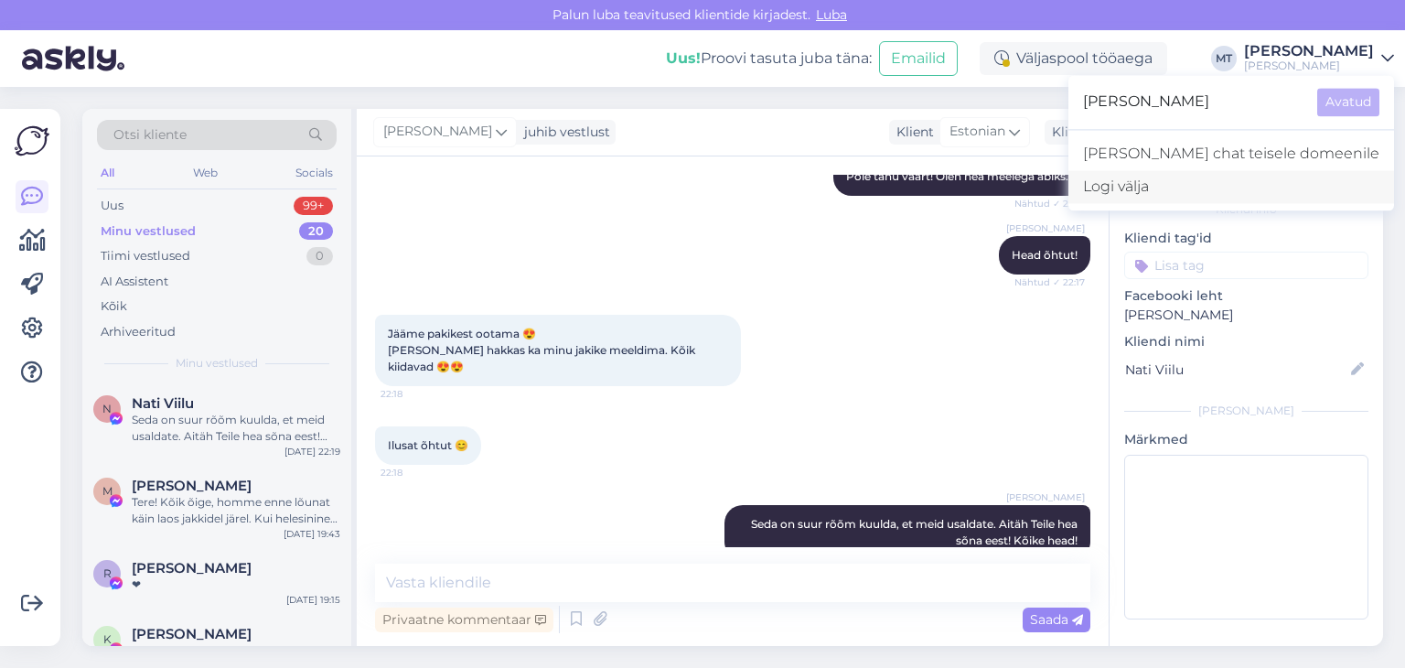
click at [1198, 190] on div "Logi välja" at bounding box center [1231, 186] width 326 height 33
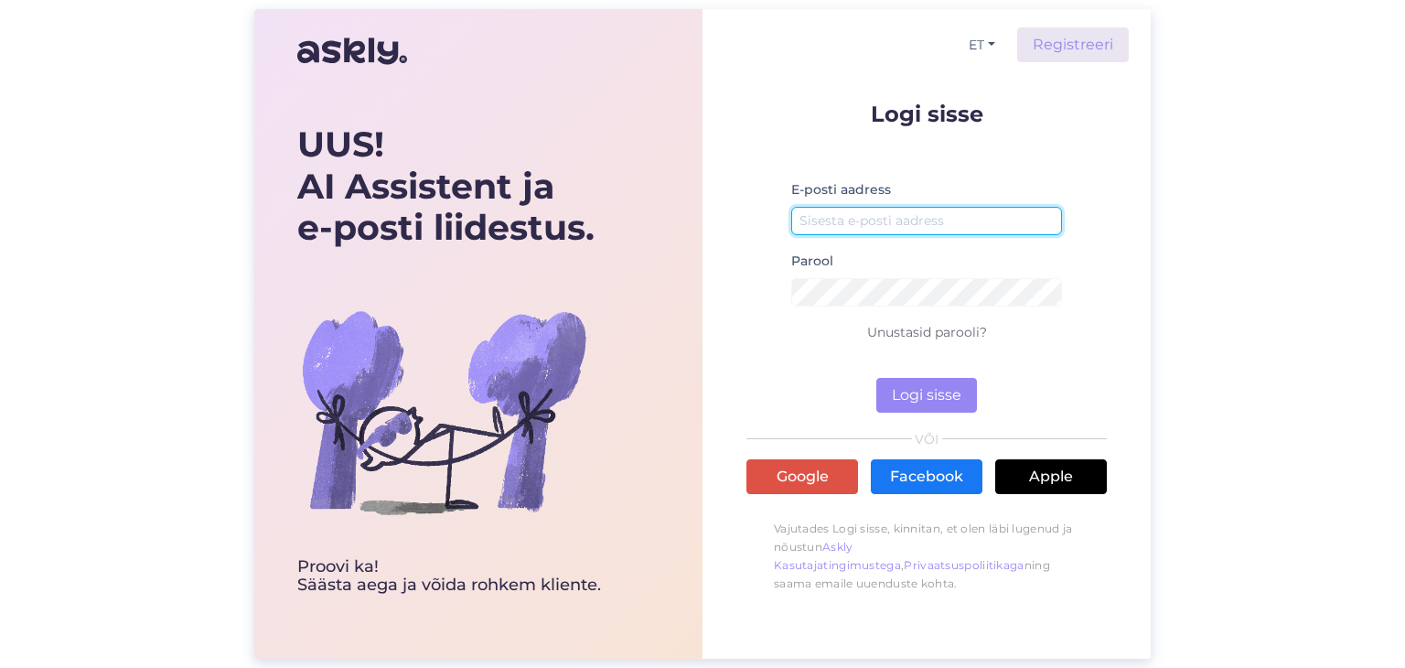
click at [846, 224] on input "email" at bounding box center [926, 221] width 271 height 28
type input "[EMAIL_ADDRESS][DOMAIN_NAME]"
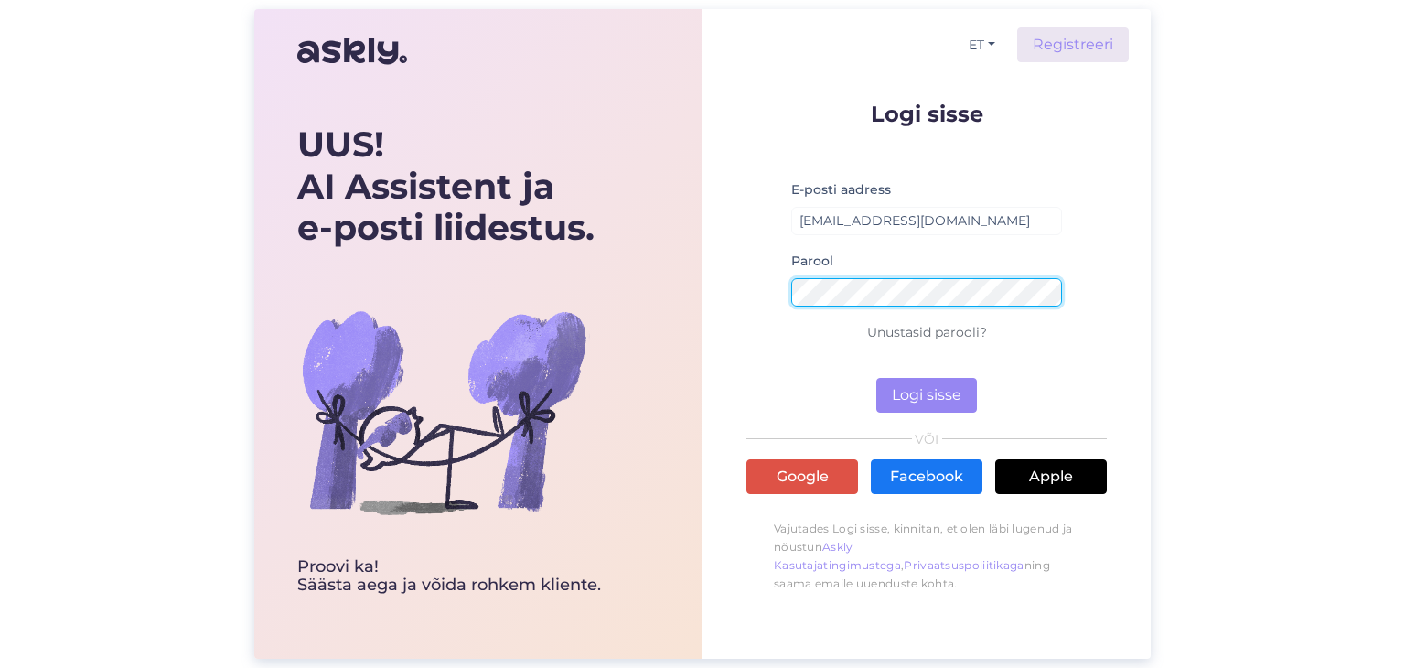
click at [876, 378] on button "Logi sisse" at bounding box center [926, 395] width 101 height 35
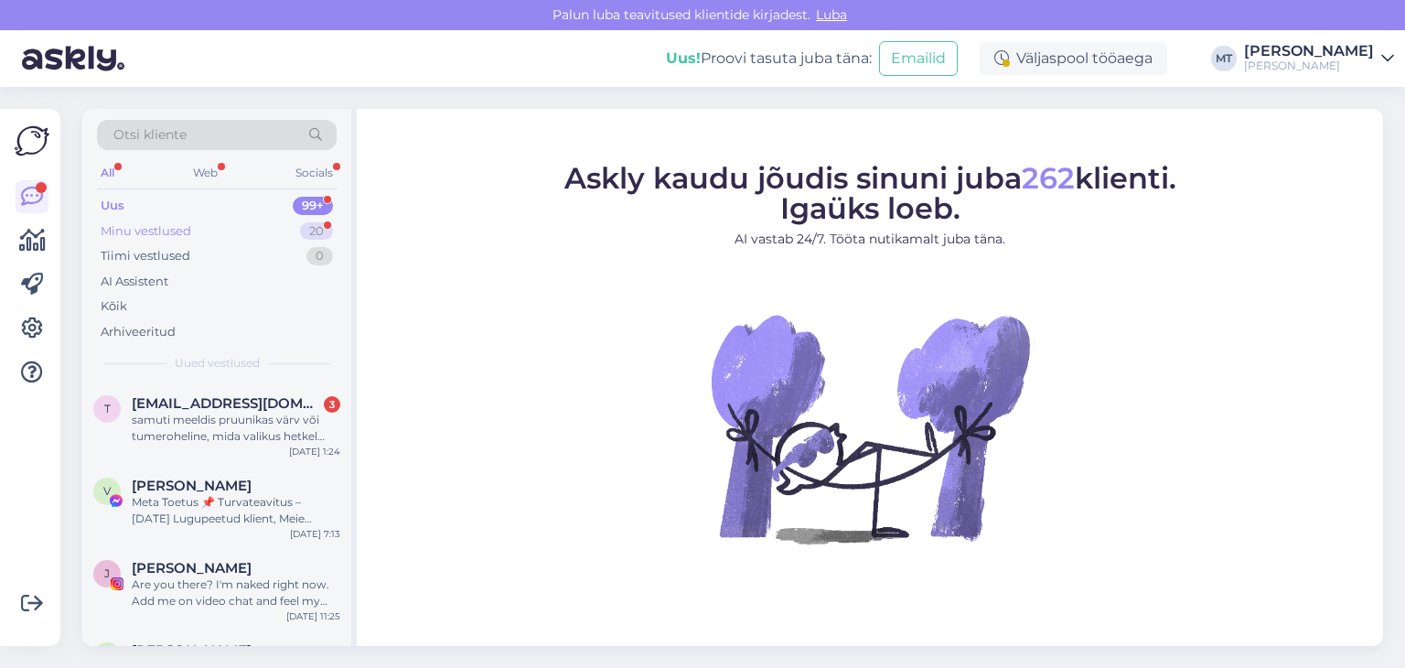
click at [134, 235] on div "Minu vestlused" at bounding box center [146, 231] width 91 height 18
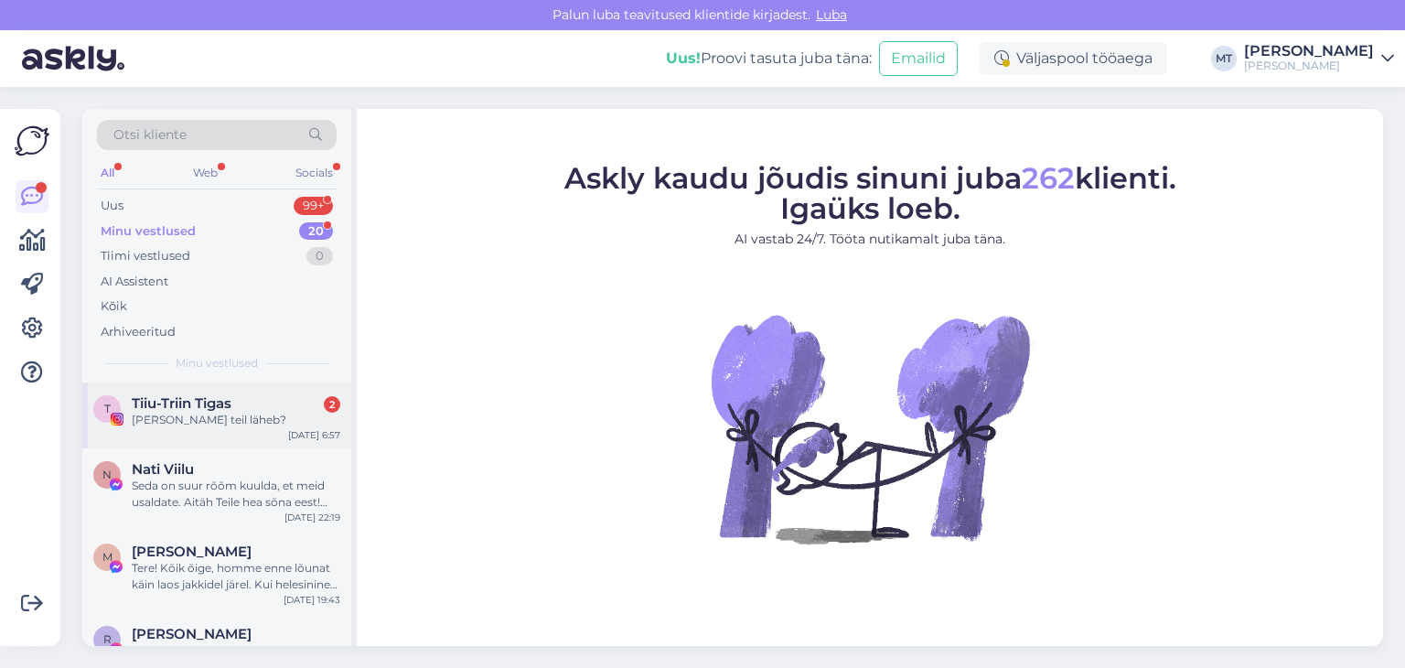
click at [180, 412] on div "[PERSON_NAME] teil läheb?" at bounding box center [236, 420] width 209 height 16
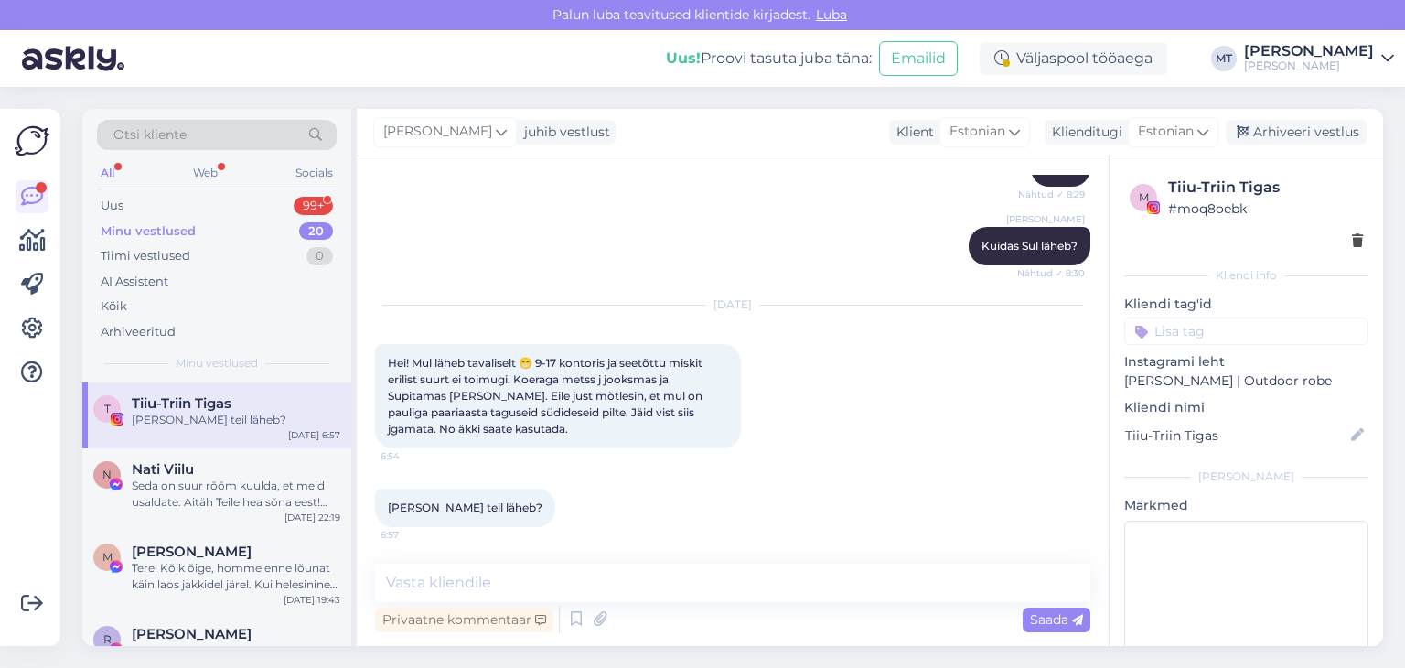
scroll to position [462, 0]
click at [122, 202] on div "Uus" at bounding box center [112, 206] width 23 height 18
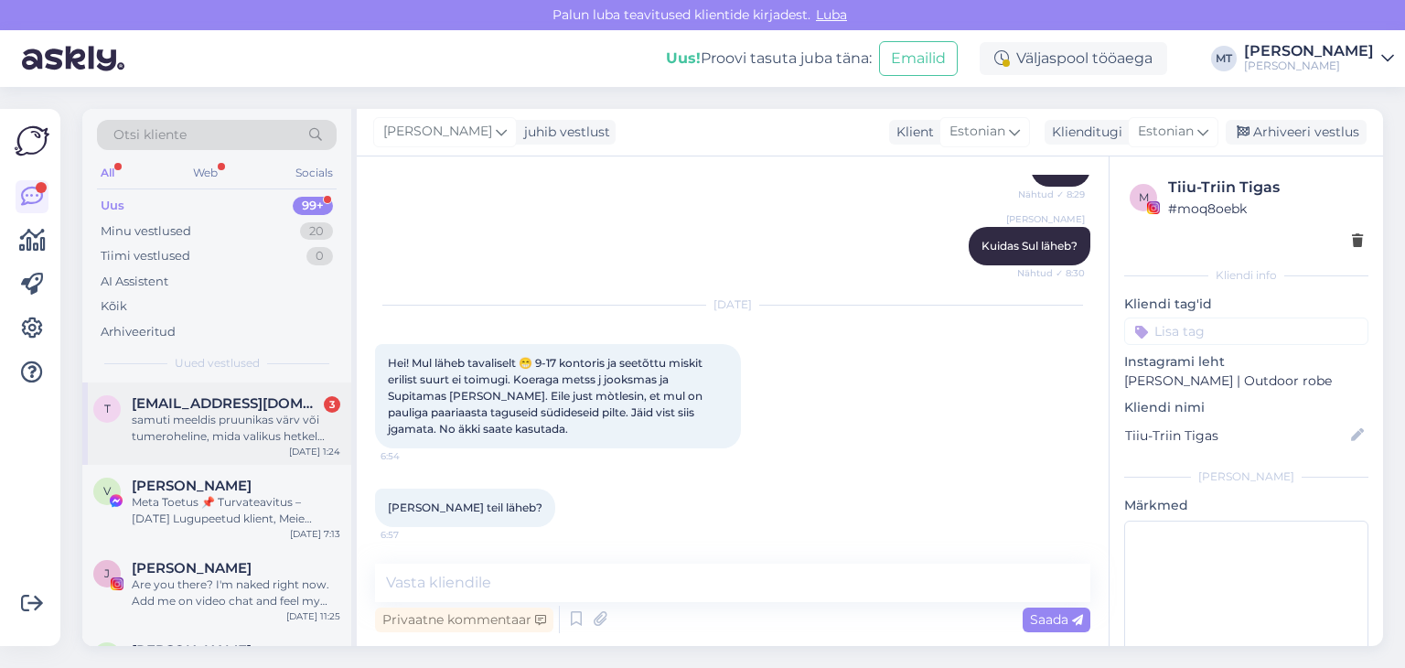
click at [209, 428] on div "samuti meeldis pruunikas värv või tumeroheline, mida valikus hetkel polnud." at bounding box center [236, 428] width 209 height 33
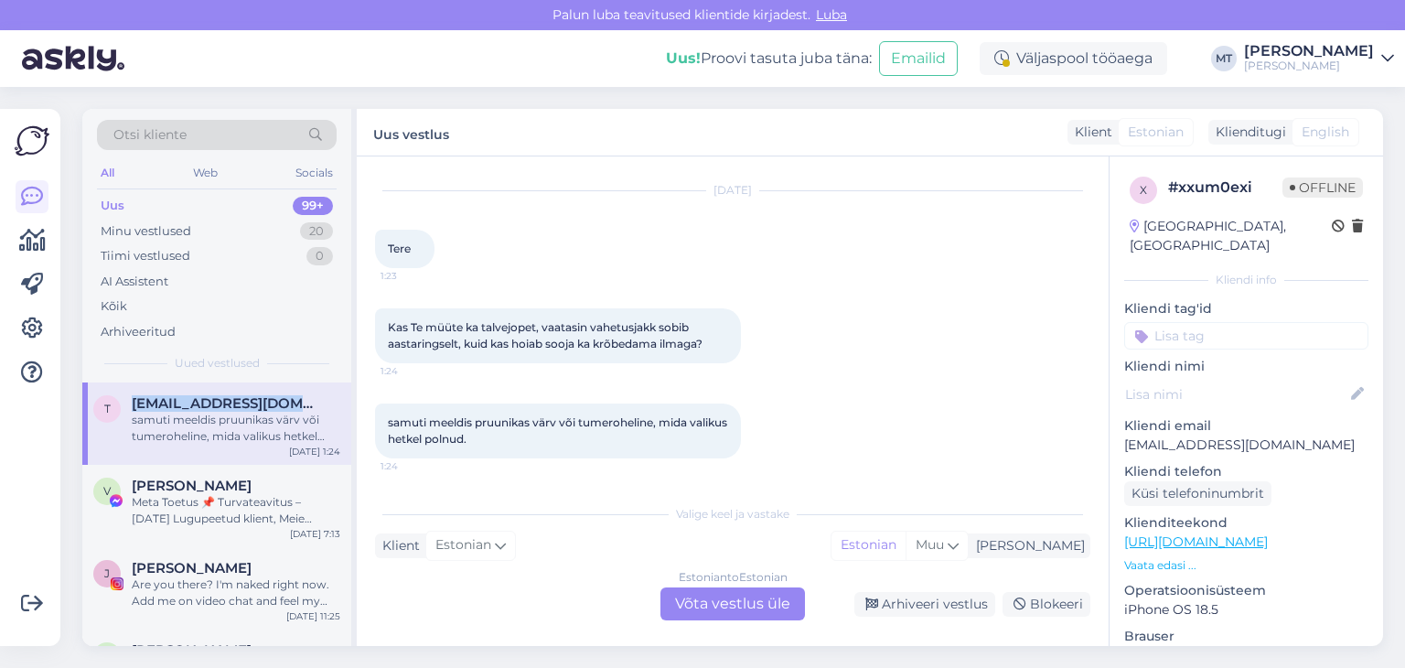
drag, startPoint x: 296, startPoint y: 402, endPoint x: 129, endPoint y: 403, distance: 167.4
click at [129, 403] on div "t [EMAIL_ADDRESS][DOMAIN_NAME] samuti meeldis pruunikas värv või tumeroheline, …" at bounding box center [216, 419] width 247 height 49
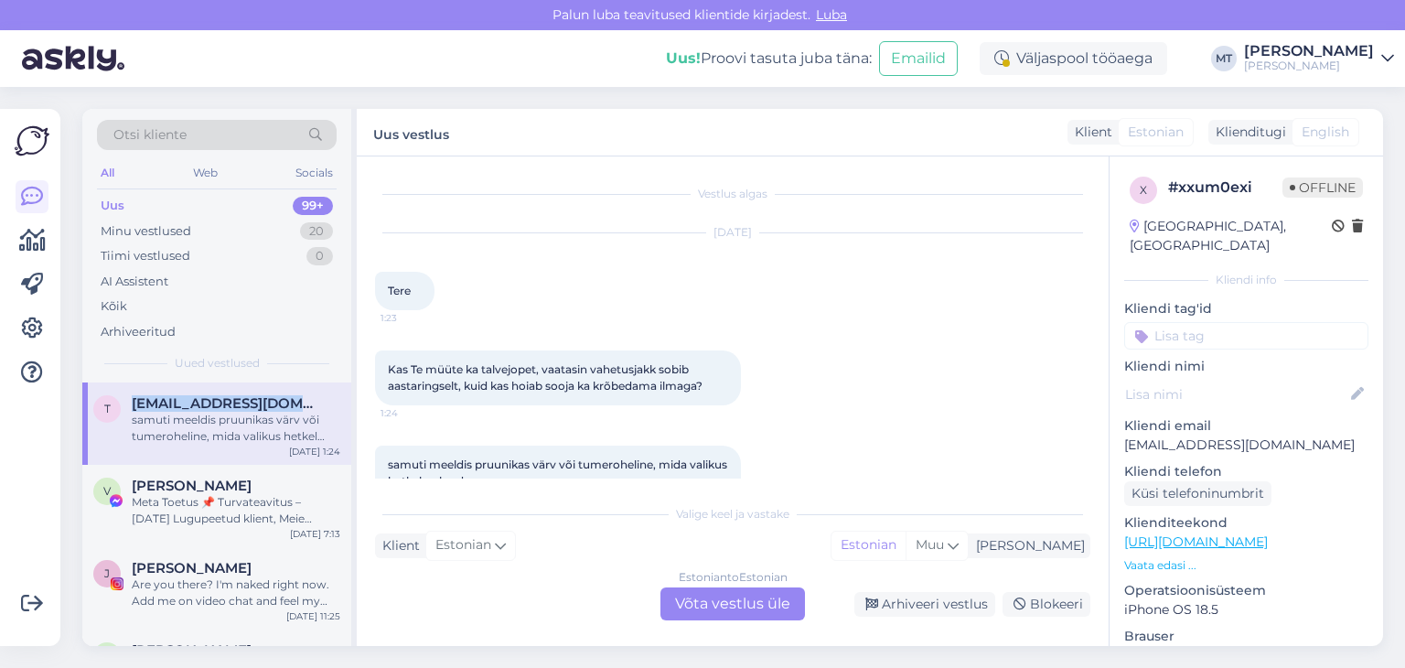
copy span "[EMAIL_ADDRESS][DOMAIN_NAME]"
